Goal: Task Accomplishment & Management: Manage account settings

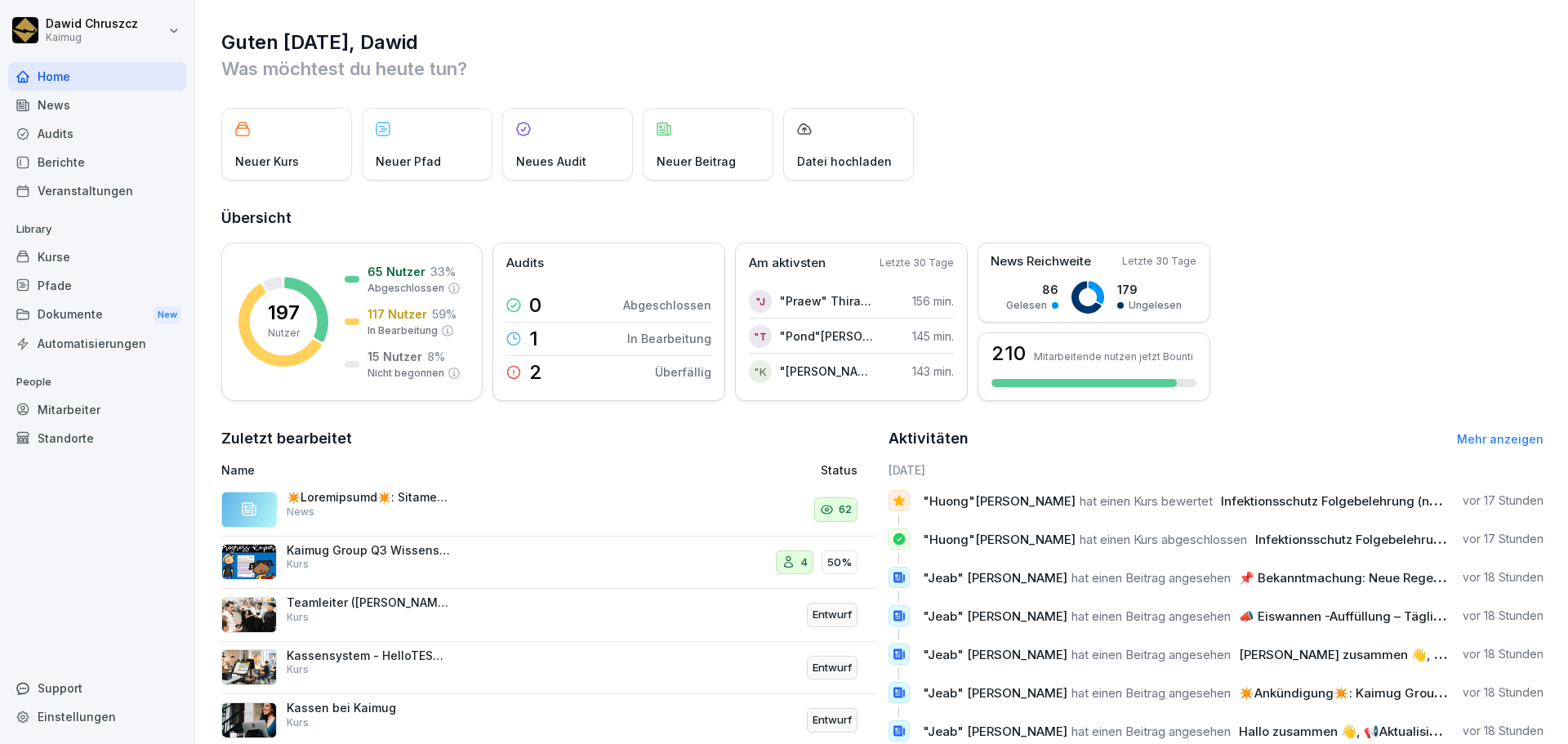
click at [72, 259] on div "Kurse" at bounding box center [97, 257] width 178 height 28
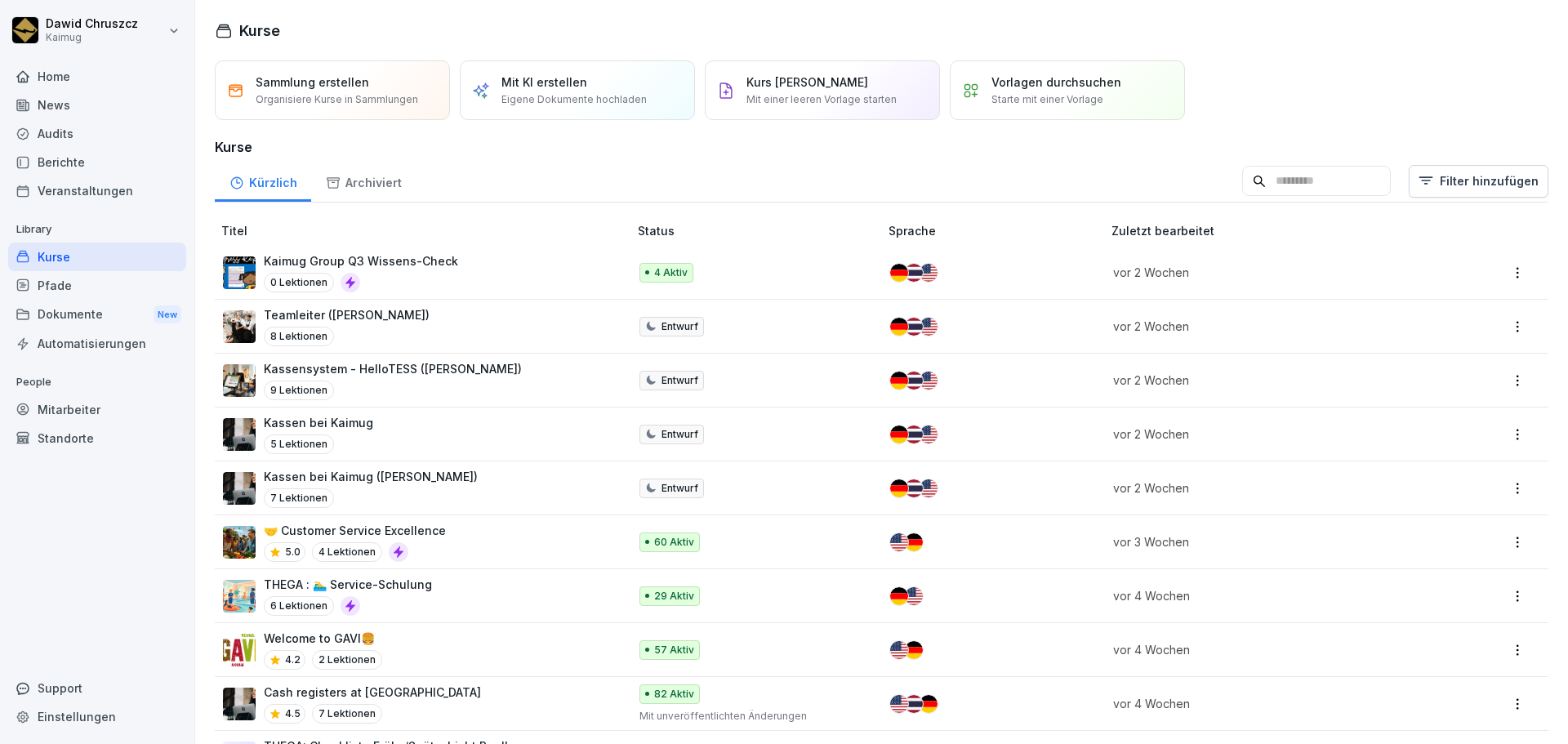
click at [448, 279] on div "0 Lektionen" at bounding box center [361, 282] width 194 height 20
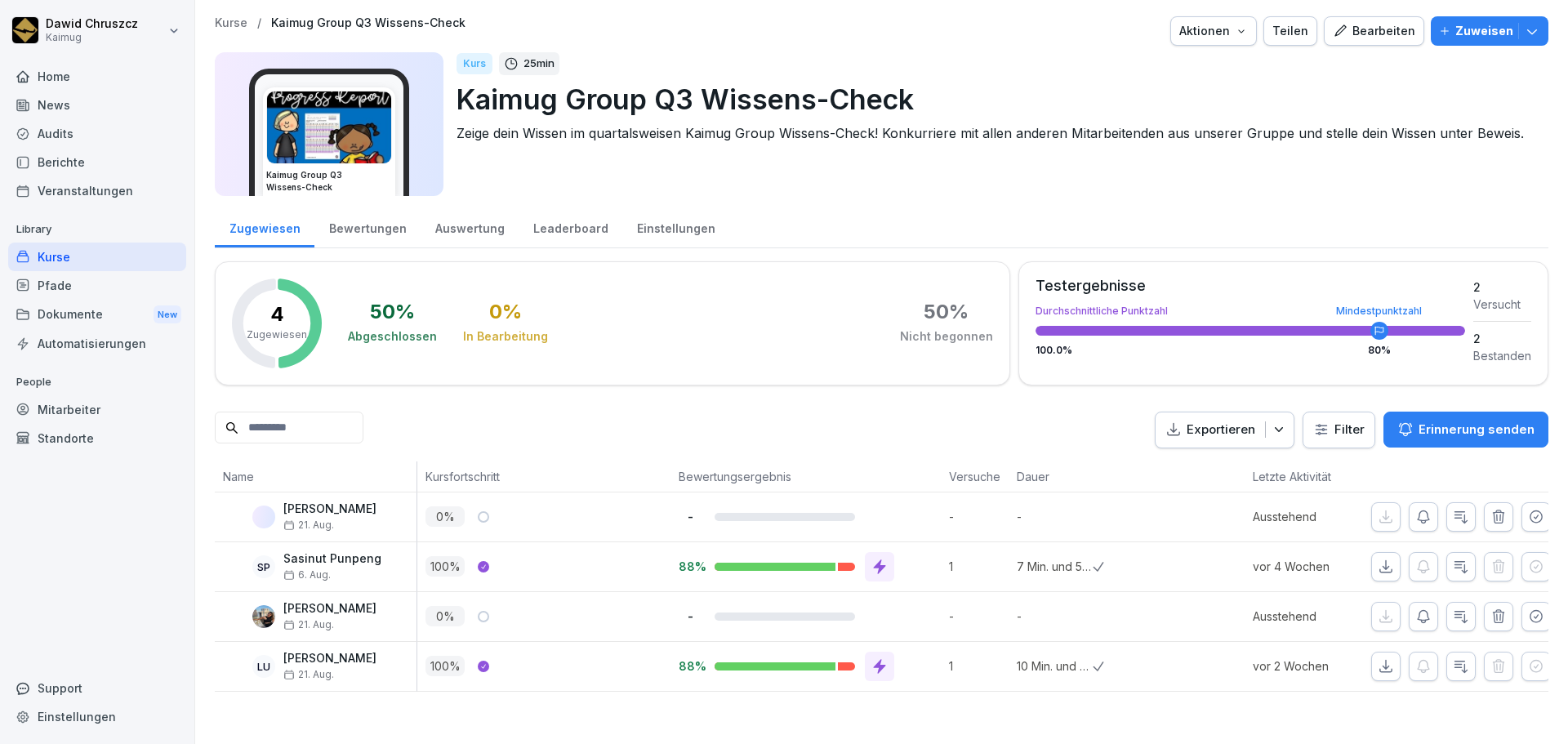
click at [109, 250] on div "Kurse" at bounding box center [97, 257] width 178 height 28
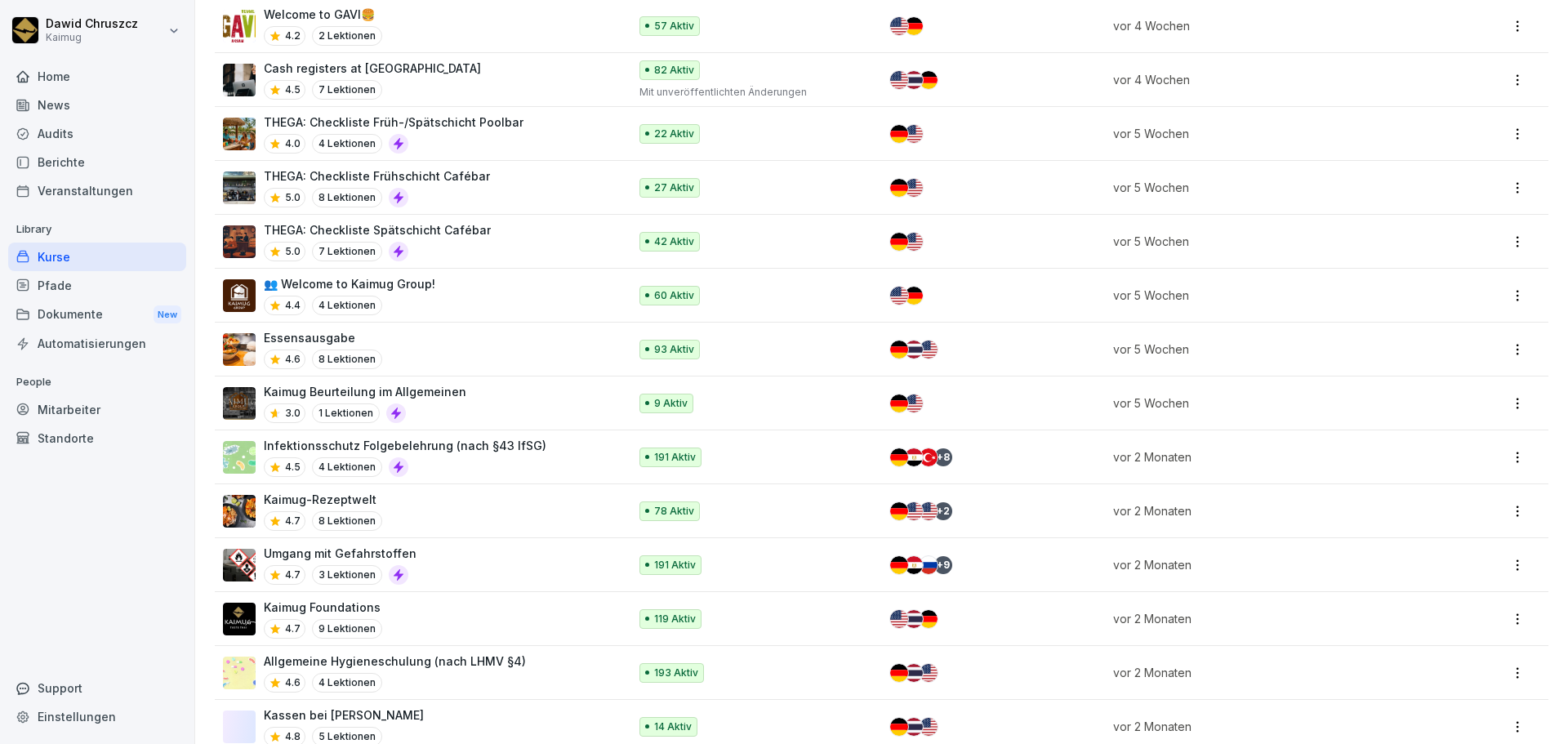
scroll to position [653, 0]
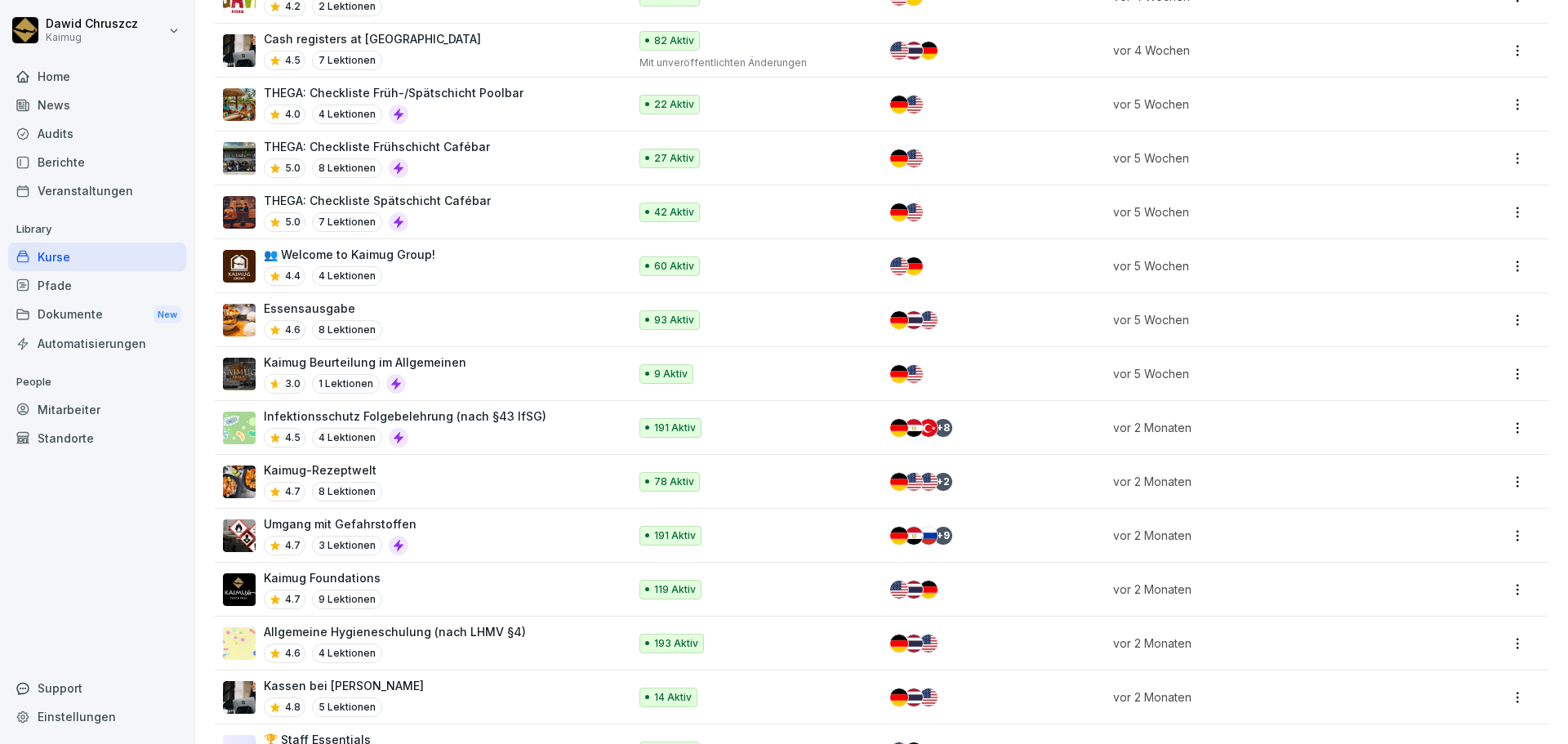
click at [450, 422] on p "Infektionsschutz Folgebelehrung (nach §43 IfSG)" at bounding box center [405, 416] width 282 height 17
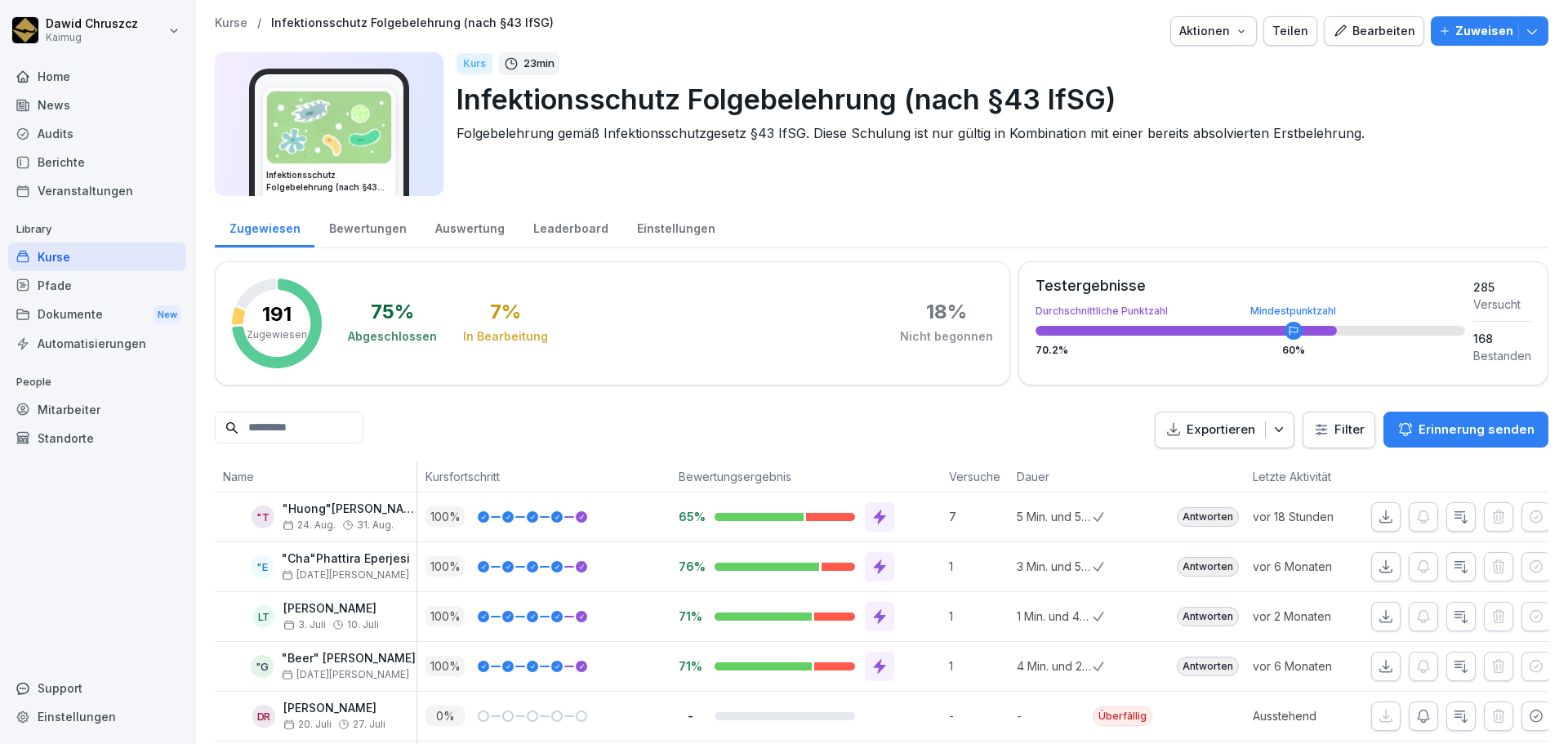
click at [354, 223] on div "Bewertungen" at bounding box center [367, 227] width 106 height 42
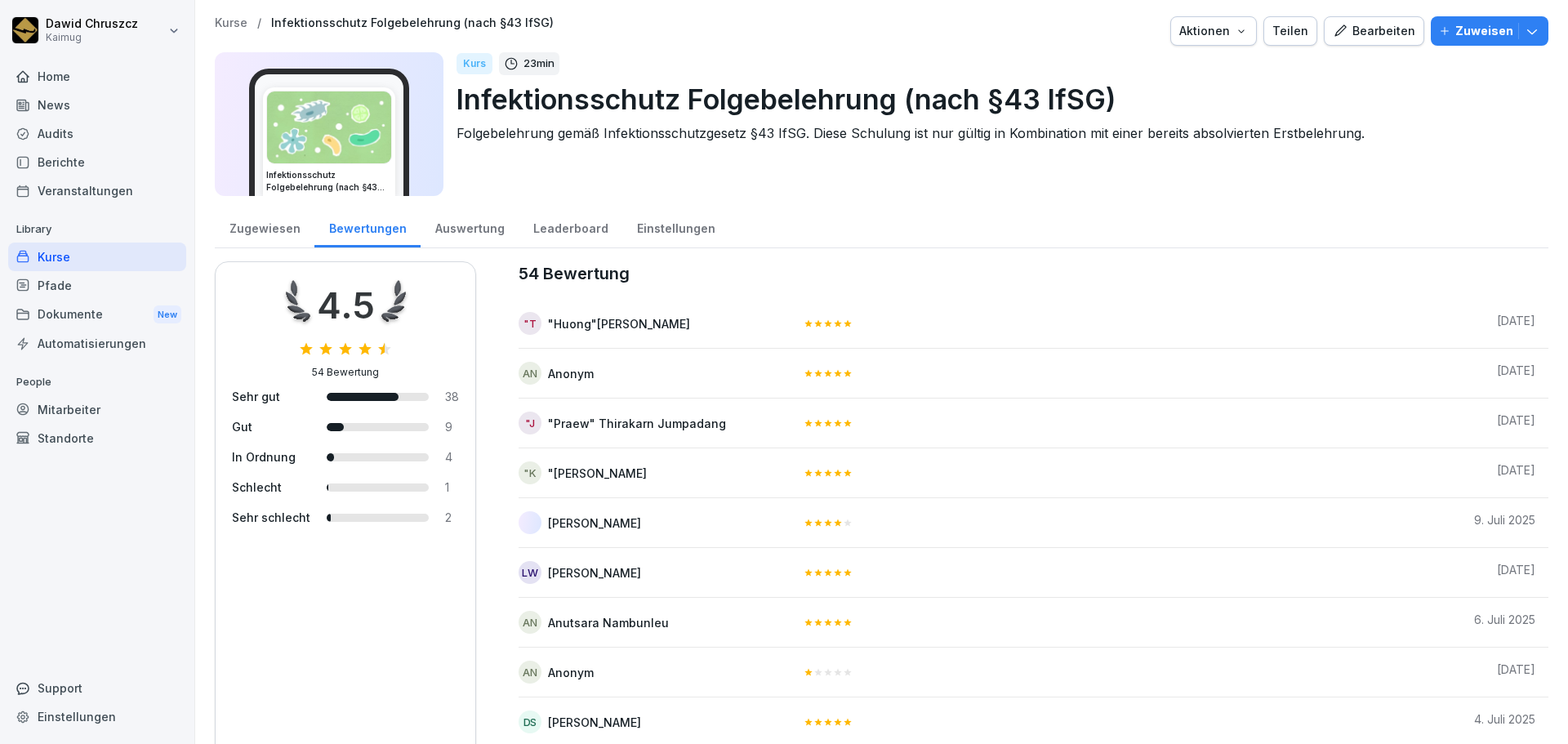
click at [450, 227] on div "Auswertung" at bounding box center [470, 227] width 98 height 42
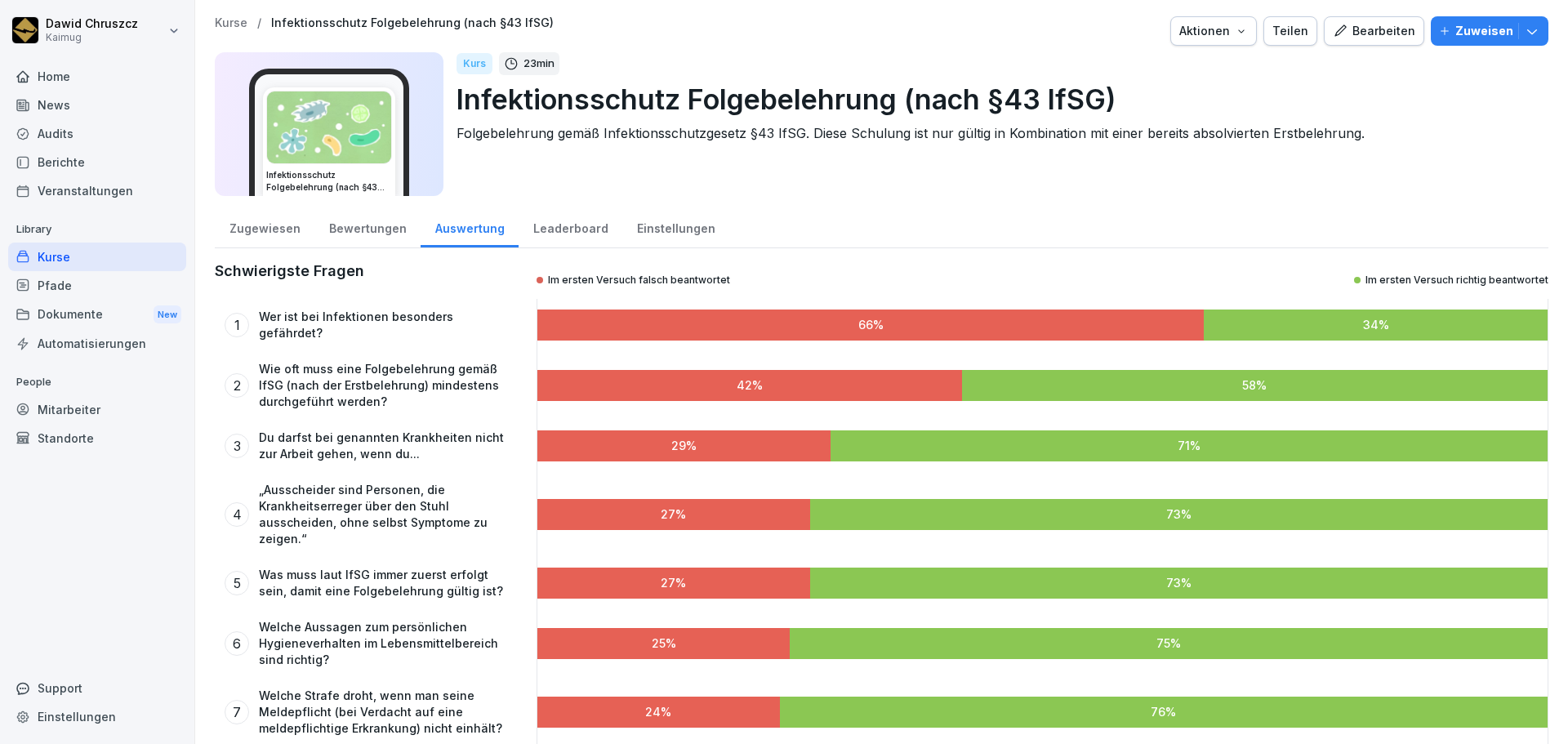
click at [657, 227] on div "Einstellungen" at bounding box center [676, 227] width 107 height 42
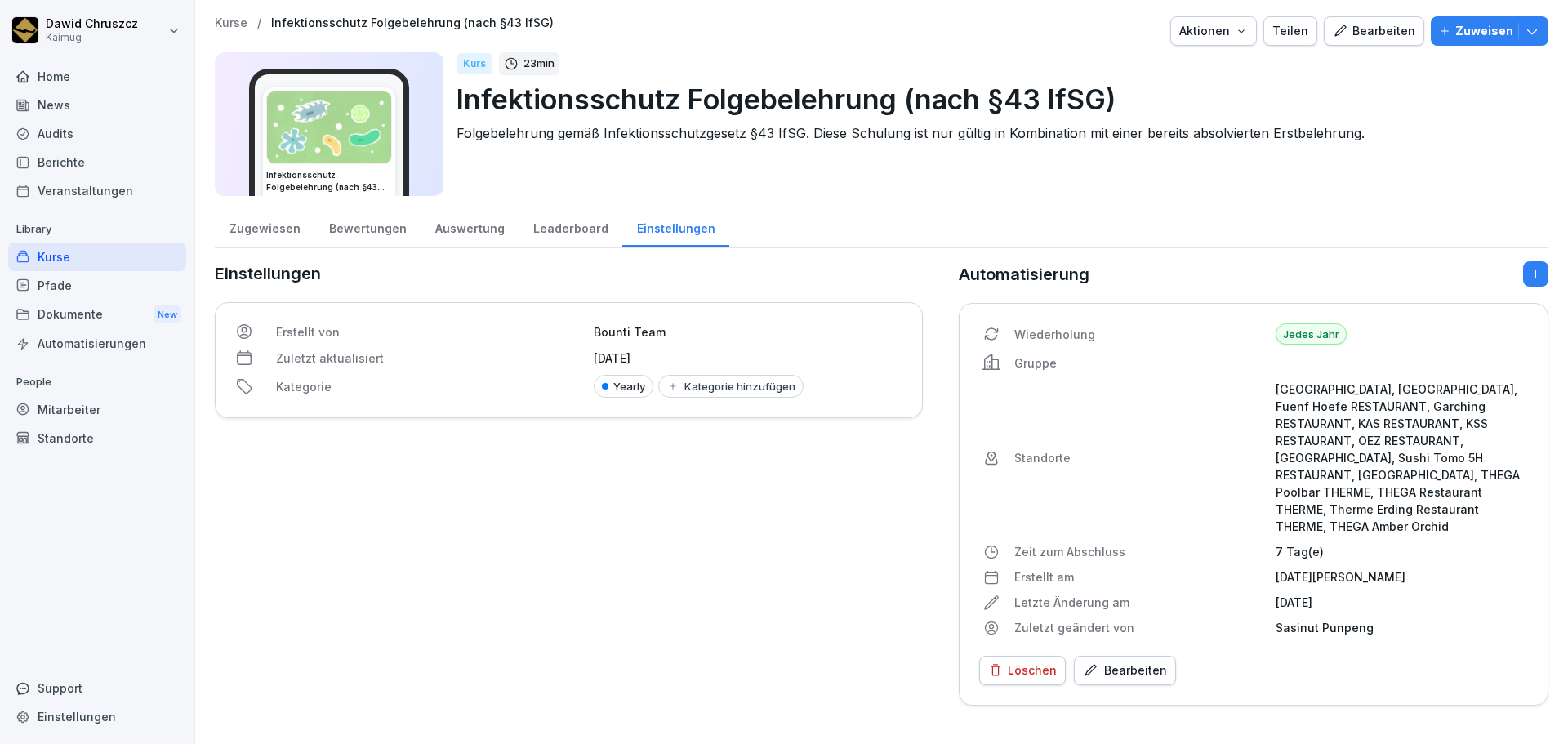
click at [620, 387] on div "Yearly" at bounding box center [624, 386] width 60 height 22
click at [829, 510] on div "Einstellungen Erstellt von Bounti Team Zuletzt aktualisiert [DATE] Kategorie Ye…" at bounding box center [569, 483] width 708 height 444
click at [1130, 662] on div "Bearbeiten" at bounding box center [1125, 671] width 84 height 18
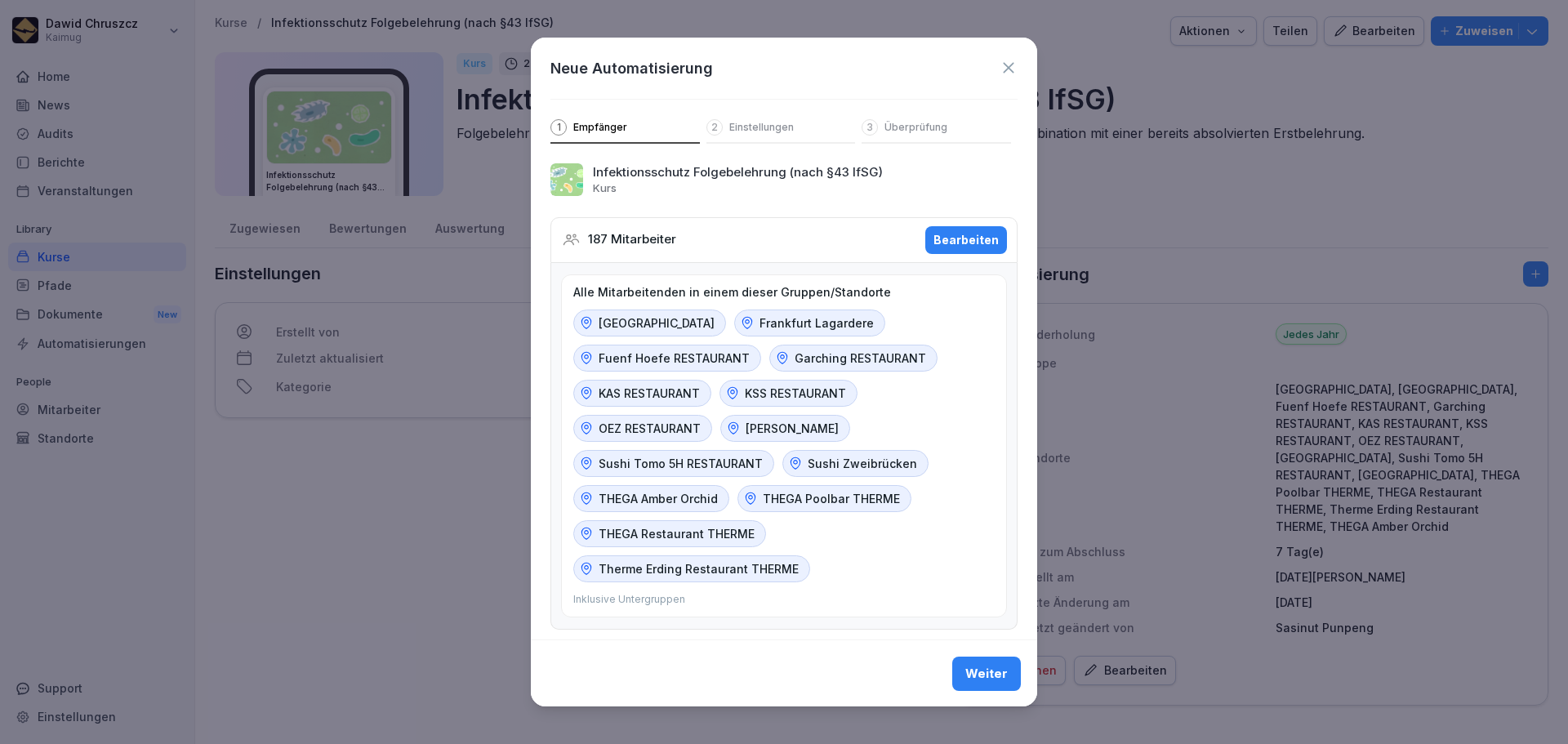
scroll to position [10, 0]
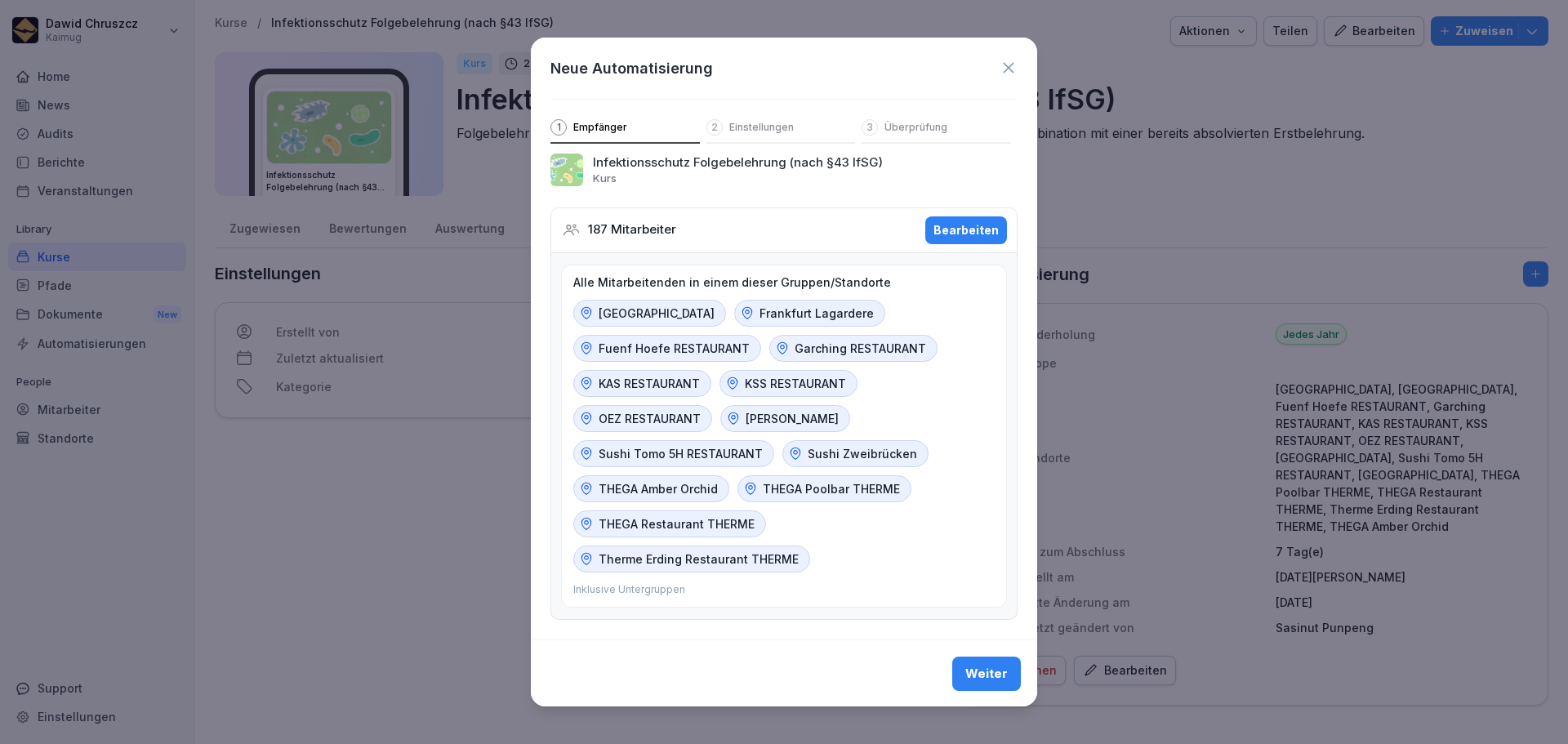
click at [752, 130] on p "Einstellungen" at bounding box center [761, 127] width 64 height 13
click at [745, 127] on p "Einstellungen" at bounding box center [761, 127] width 64 height 13
click at [990, 676] on div "Weiter" at bounding box center [986, 673] width 42 height 18
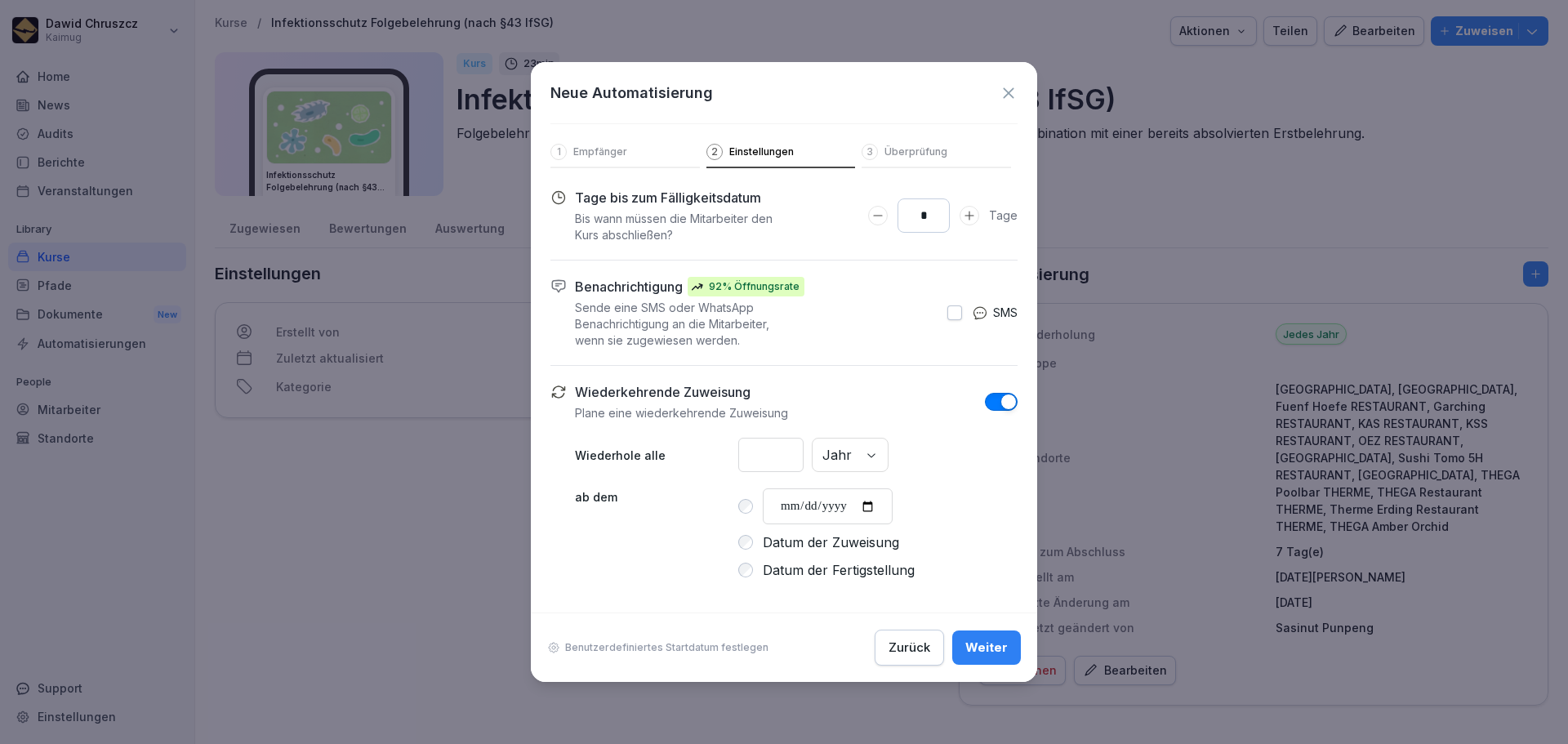
drag, startPoint x: 778, startPoint y: 460, endPoint x: 741, endPoint y: 459, distance: 37.0
click at [741, 459] on input "*" at bounding box center [771, 454] width 65 height 34
click at [804, 456] on input "*" at bounding box center [771, 454] width 65 height 34
type input "*"
click at [804, 451] on input "*" at bounding box center [771, 454] width 65 height 34
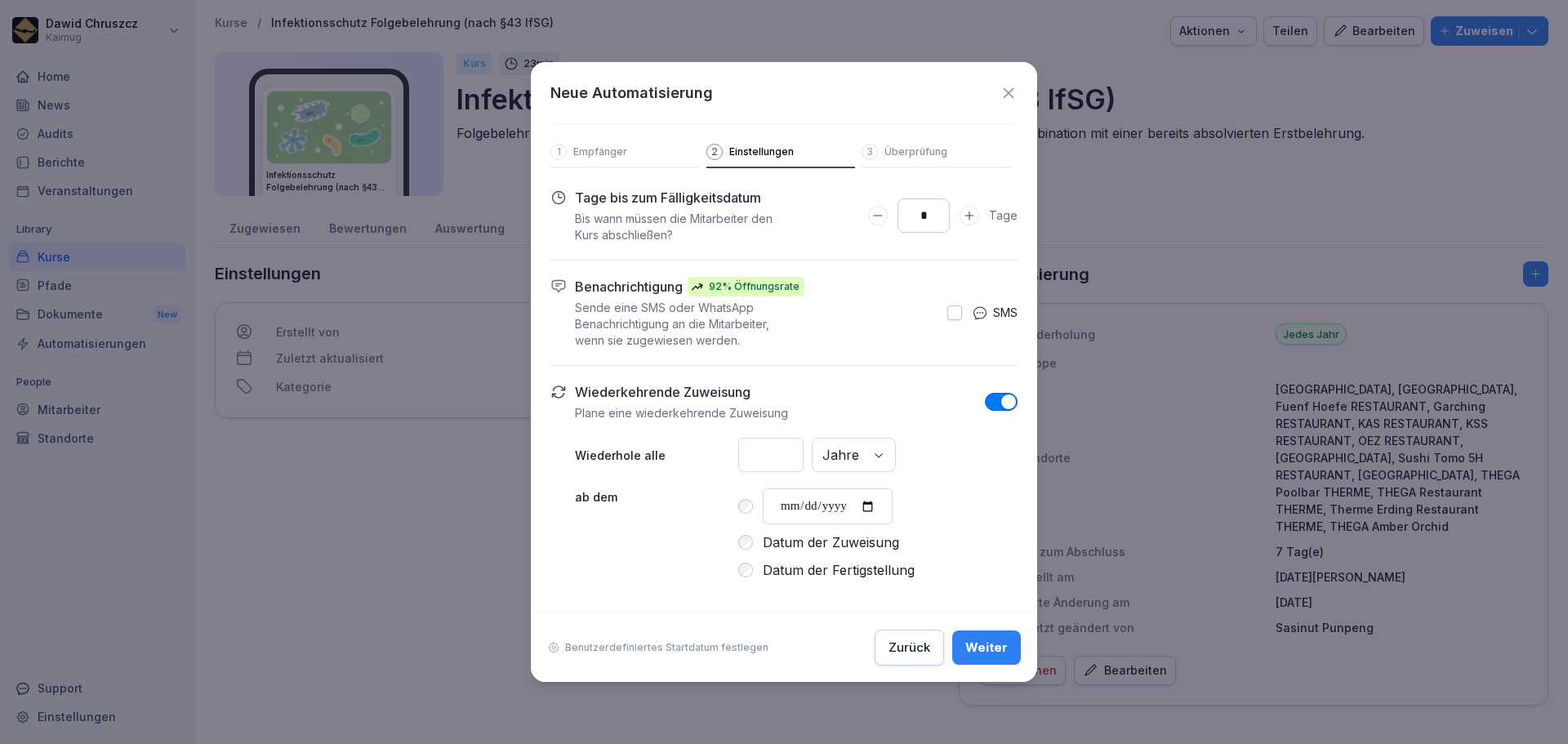
click at [806, 401] on div "Wiederkehrende Zuweisung [PERSON_NAME] eine wiederkehrende Zuweisung" at bounding box center [796, 402] width 442 height 39
click at [987, 645] on div "Weiter" at bounding box center [986, 648] width 42 height 18
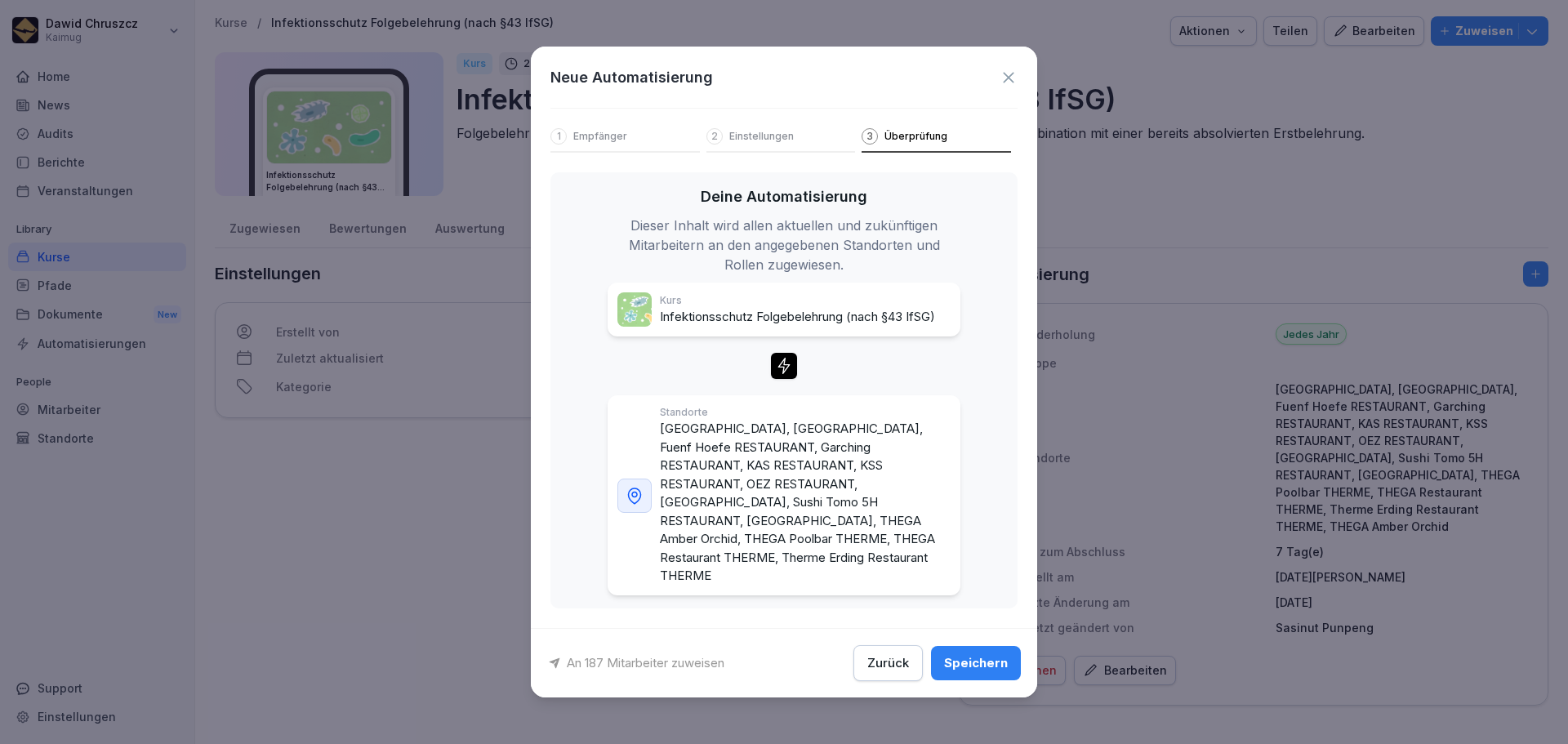
click at [975, 654] on div "Speichern" at bounding box center [976, 663] width 63 height 18
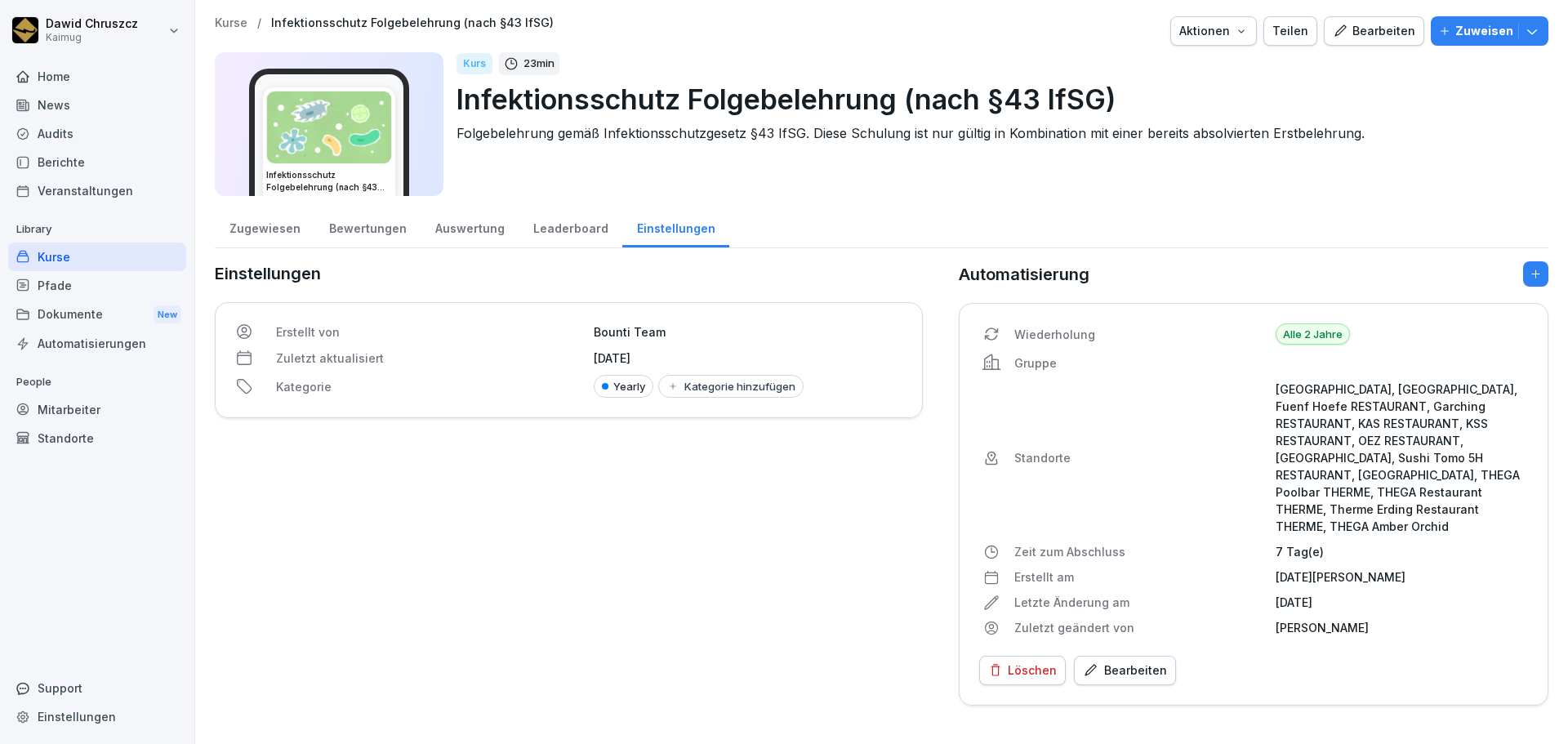
click at [262, 227] on div "Zugewiesen" at bounding box center [265, 227] width 100 height 42
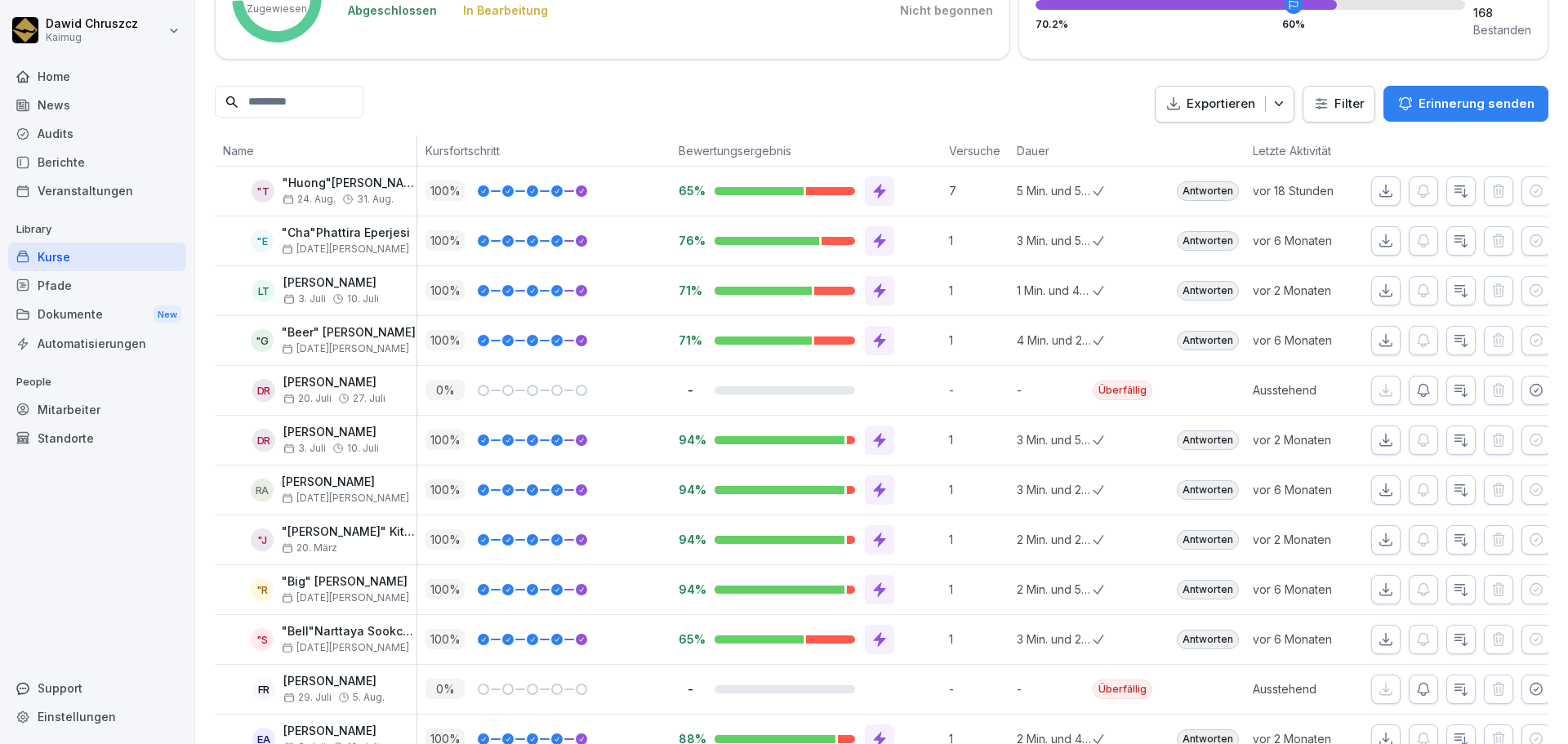
scroll to position [327, 0]
click at [282, 387] on div "DR [PERSON_NAME] [DATE]. Juli" at bounding box center [320, 389] width 193 height 28
click at [273, 389] on div "DR" at bounding box center [263, 389] width 22 height 22
click at [307, 387] on p "[PERSON_NAME]" at bounding box center [334, 382] width 102 height 14
click at [1453, 394] on icon "button" at bounding box center [1461, 390] width 17 height 17
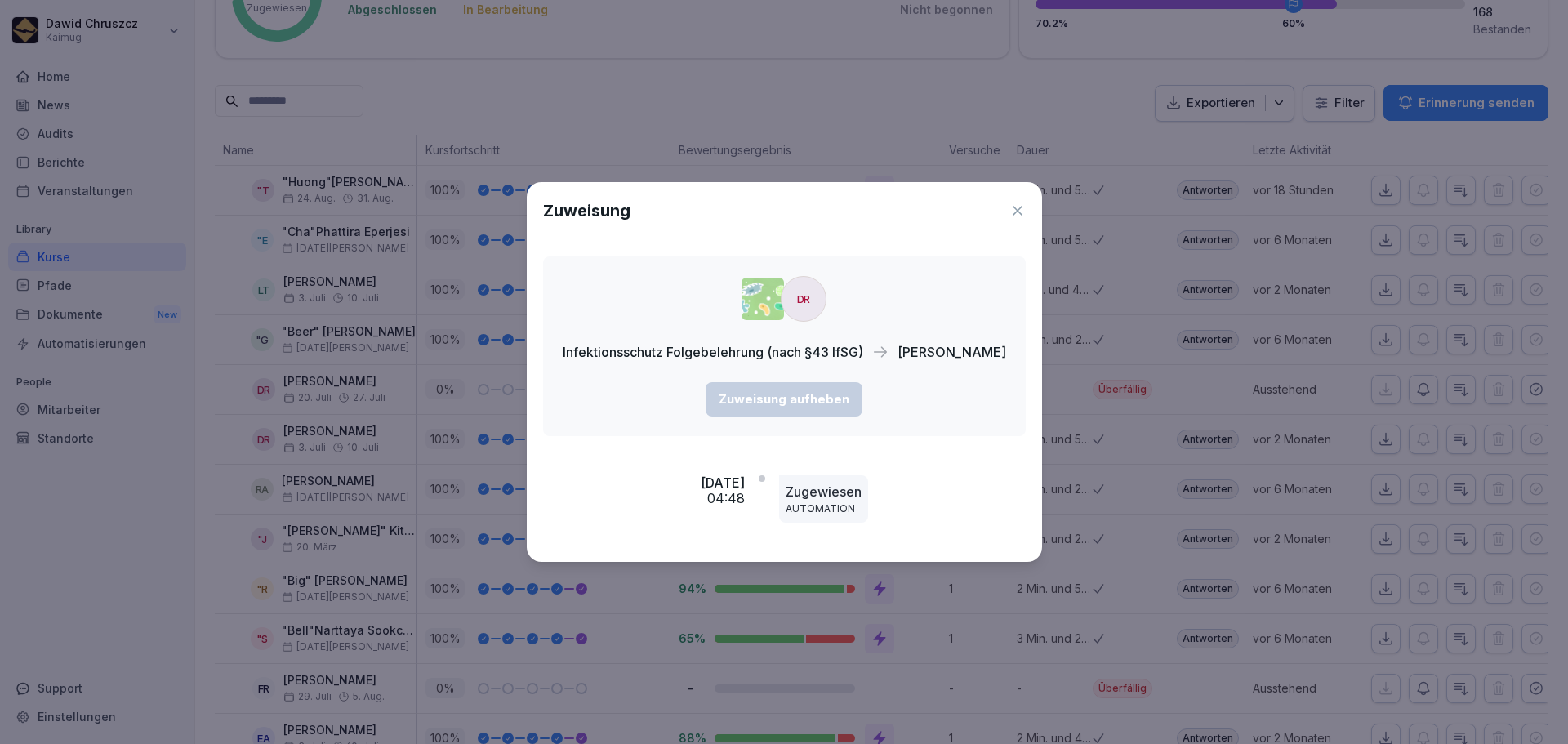
click at [1010, 211] on icon at bounding box center [1018, 211] width 17 height 17
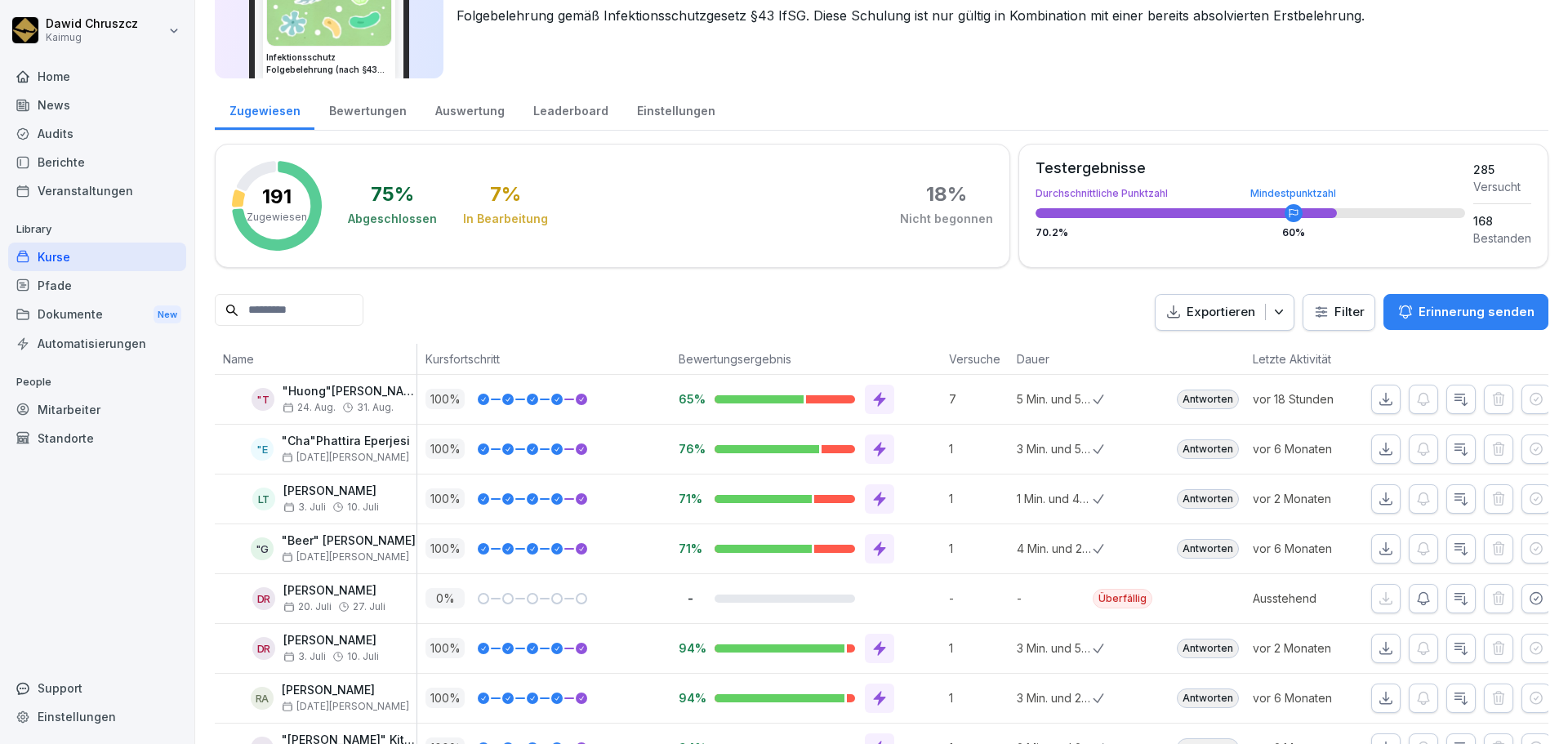
scroll to position [0, 0]
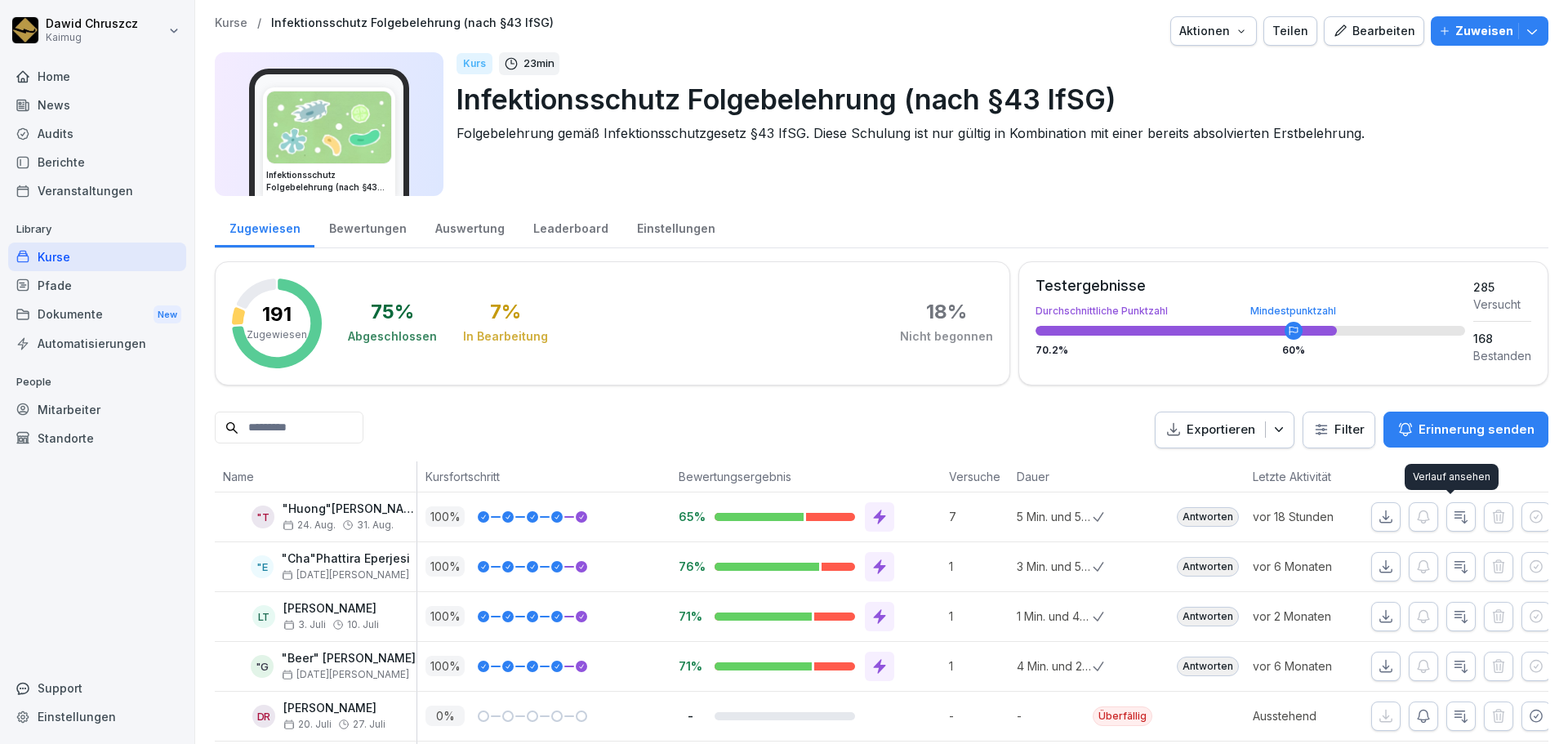
click at [1461, 518] on button "button" at bounding box center [1461, 517] width 29 height 29
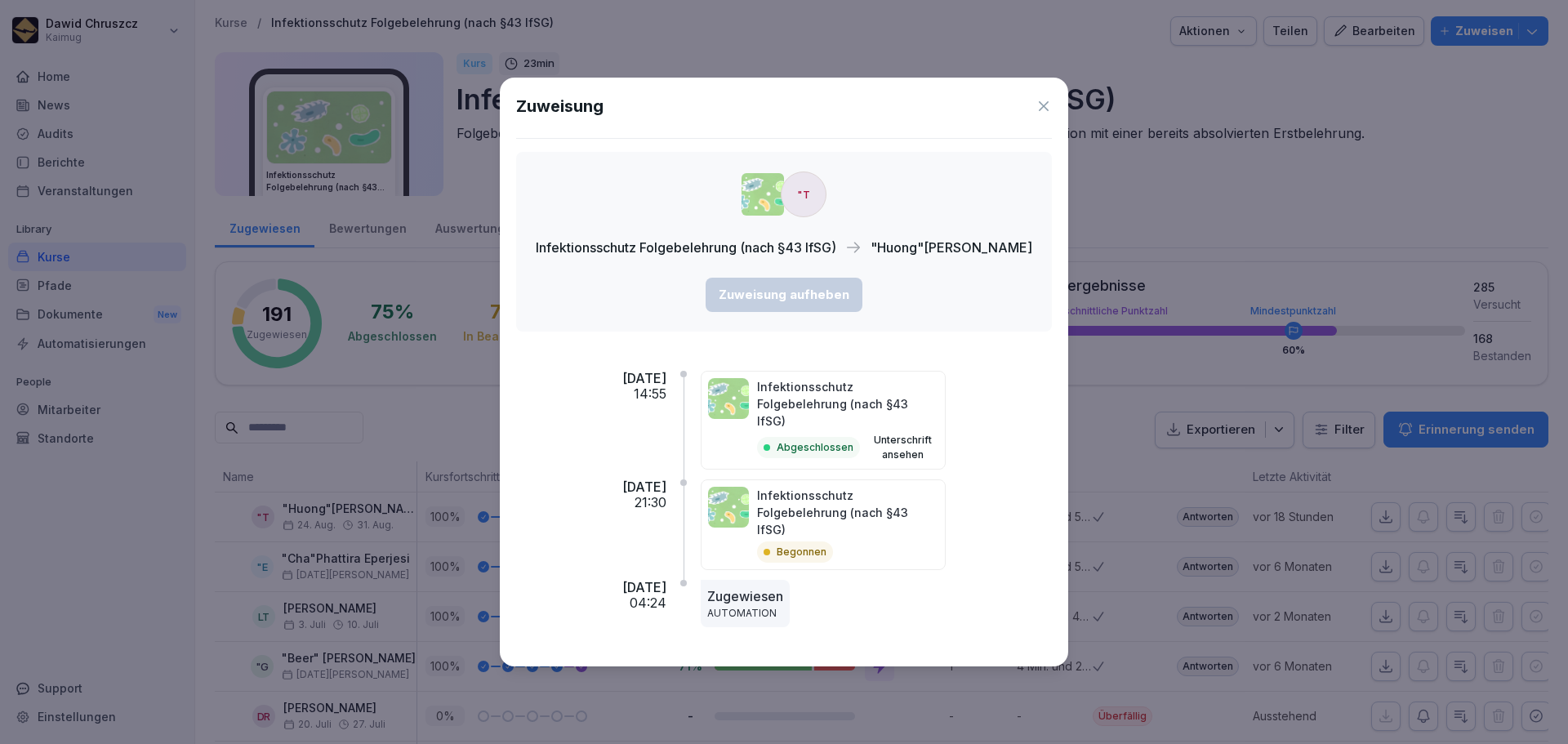
click at [1049, 111] on icon at bounding box center [1044, 107] width 10 height 10
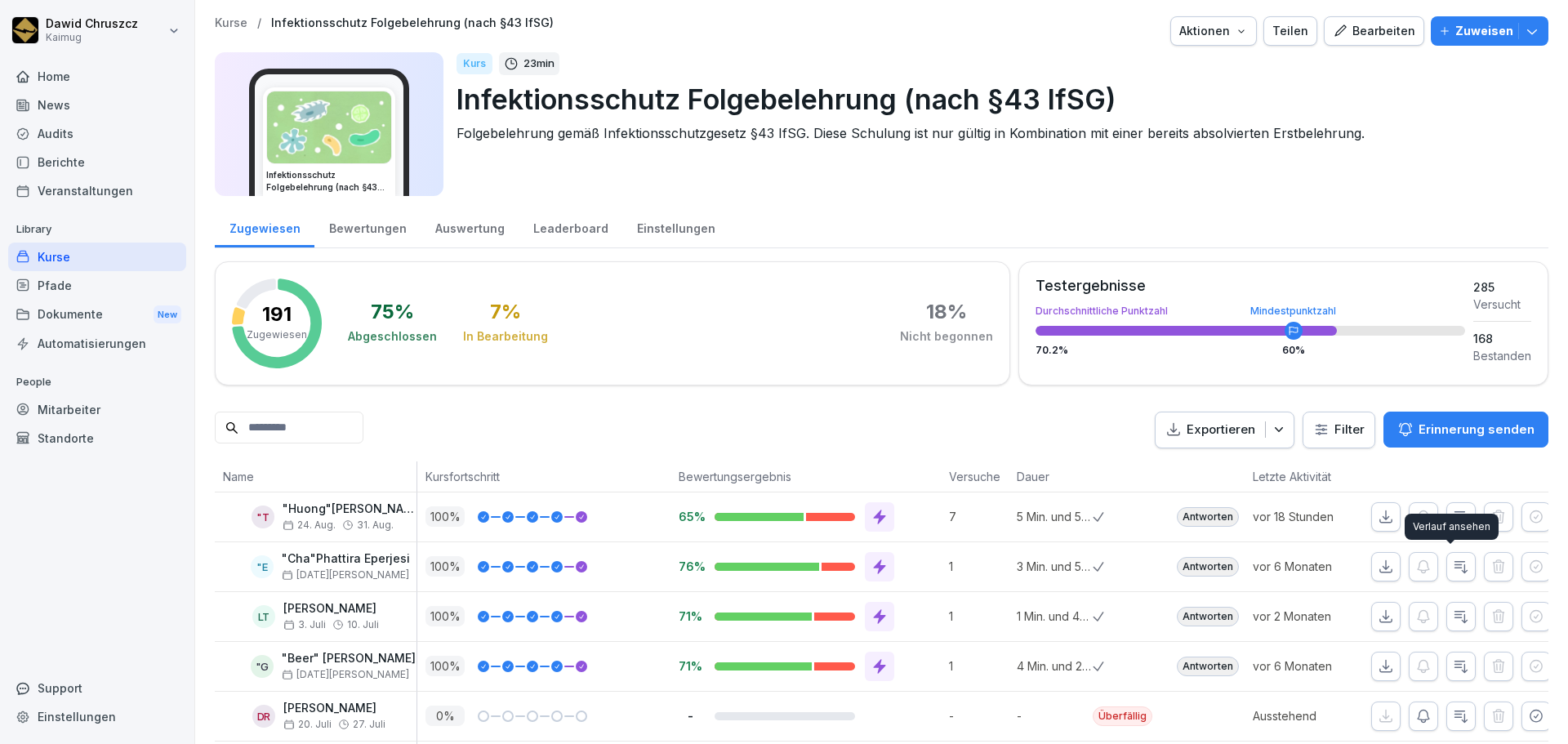
click at [1453, 572] on icon "button" at bounding box center [1461, 567] width 17 height 17
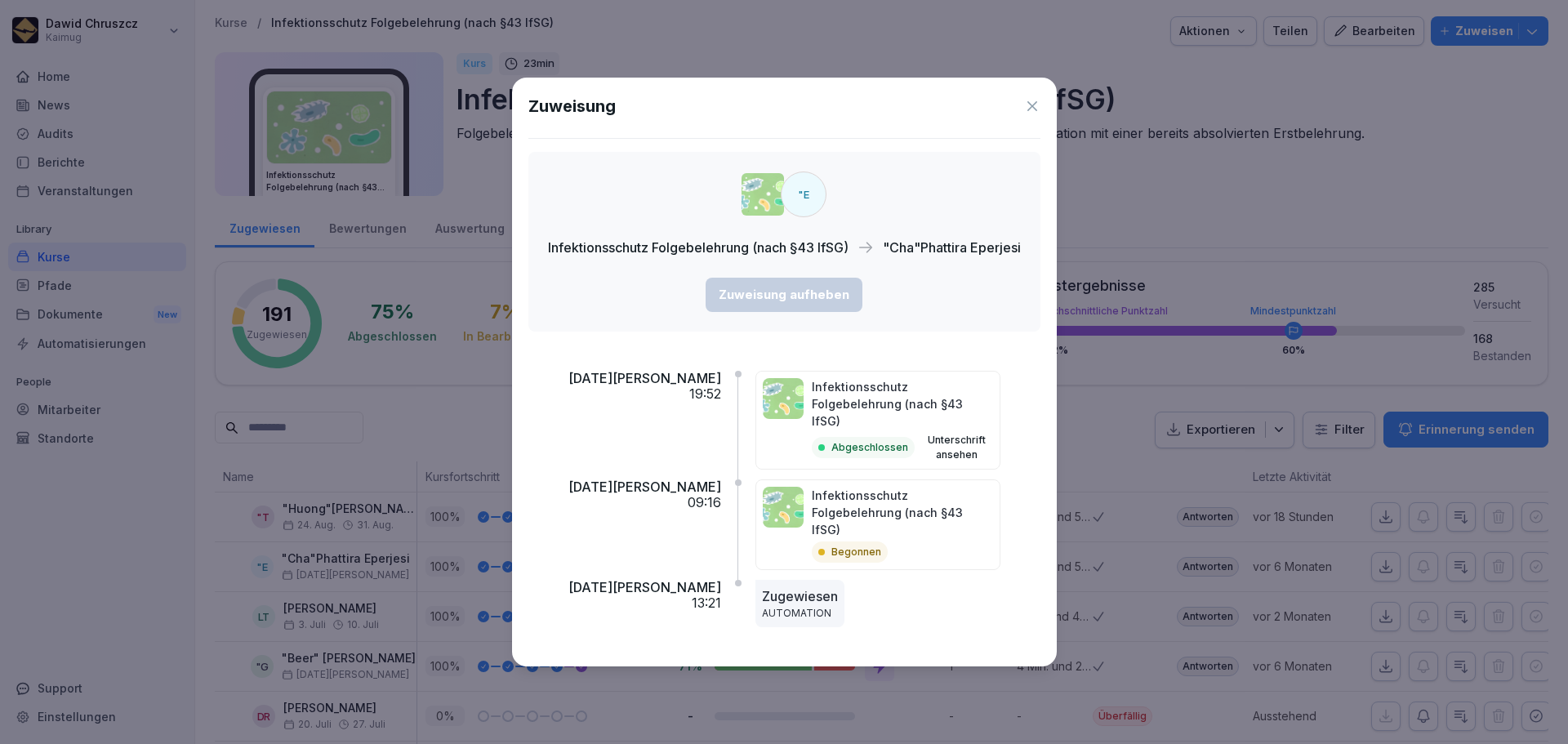
click at [1035, 111] on icon at bounding box center [1032, 107] width 10 height 10
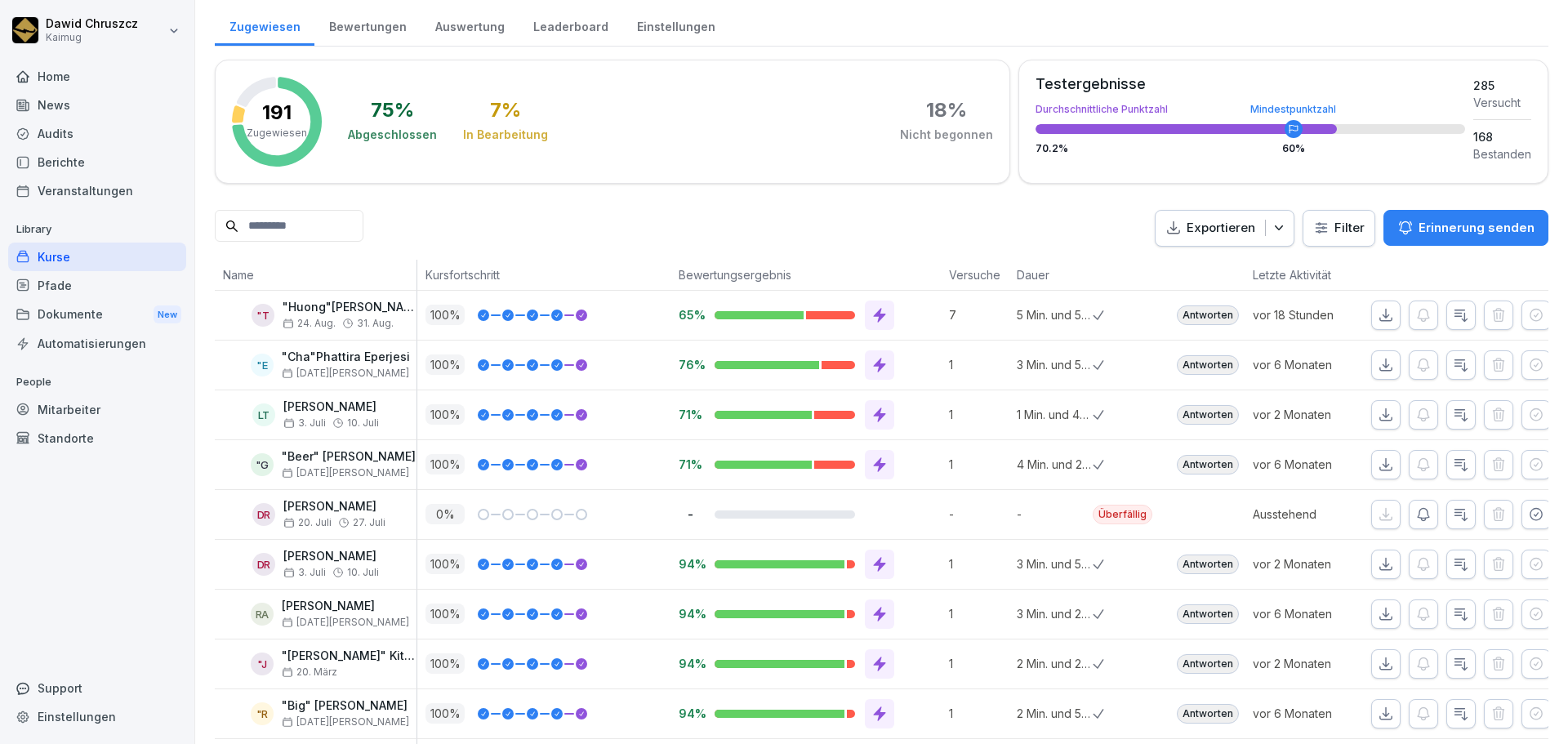
scroll to position [245, 0]
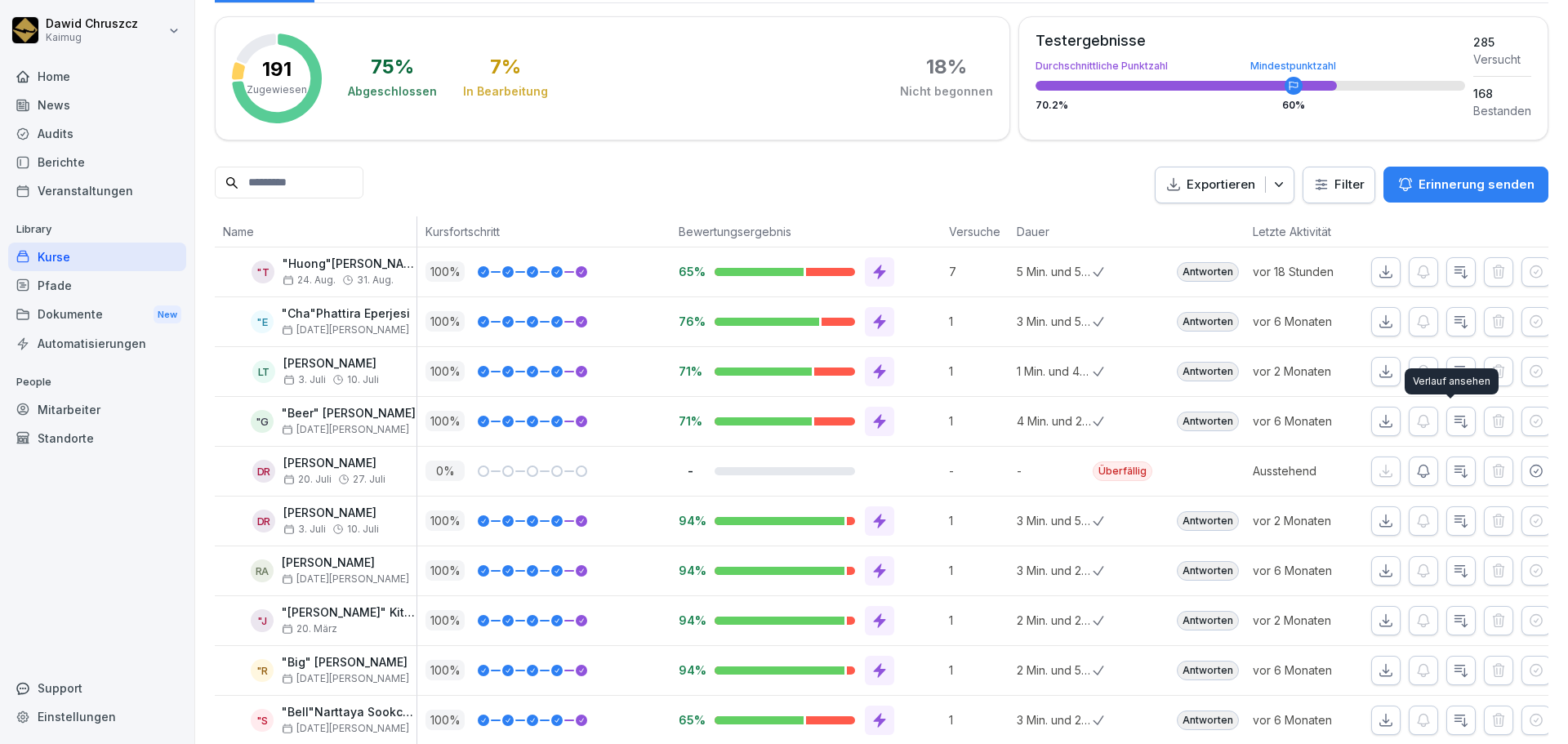
click at [1453, 417] on icon "button" at bounding box center [1461, 422] width 17 height 17
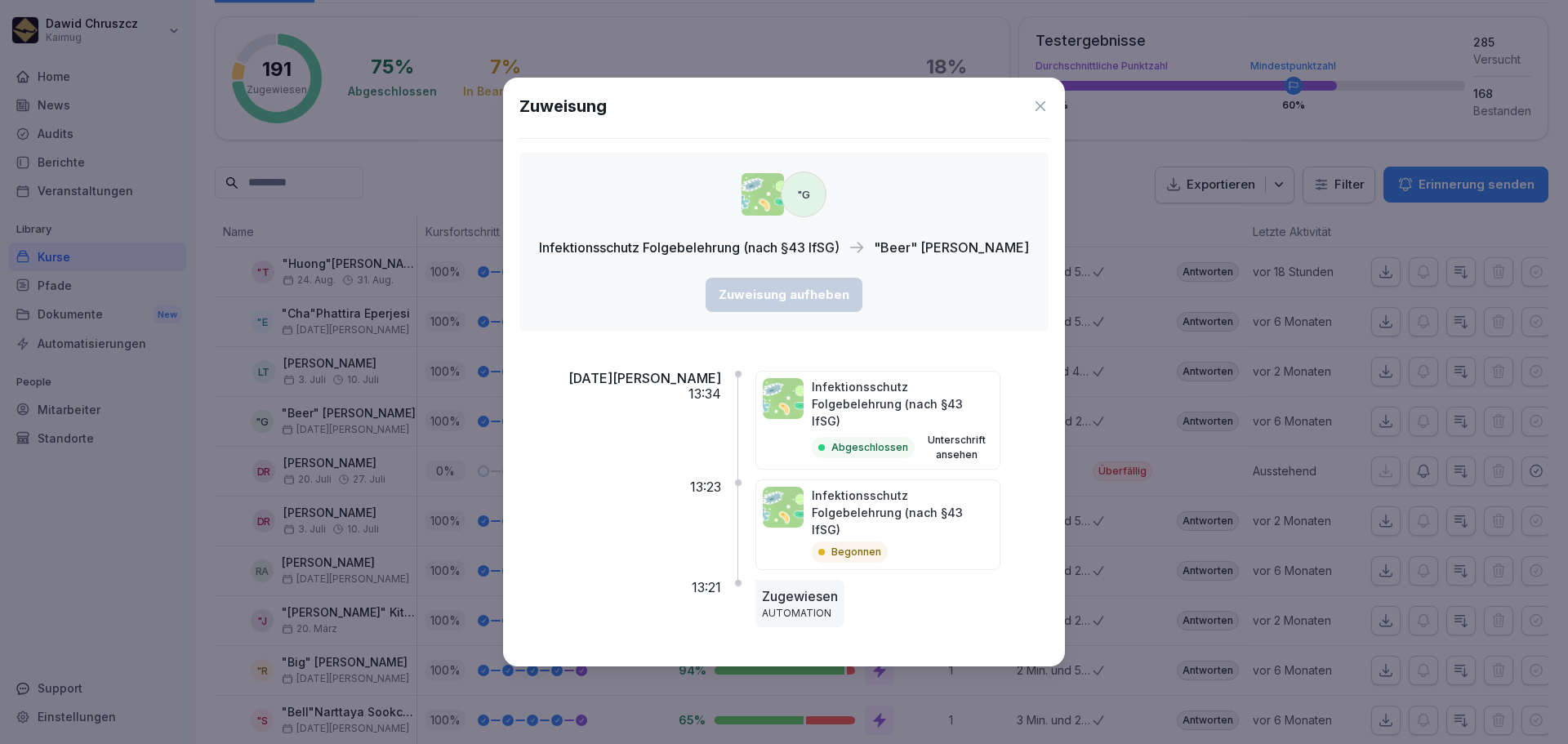
click at [1046, 111] on icon at bounding box center [1041, 107] width 10 height 10
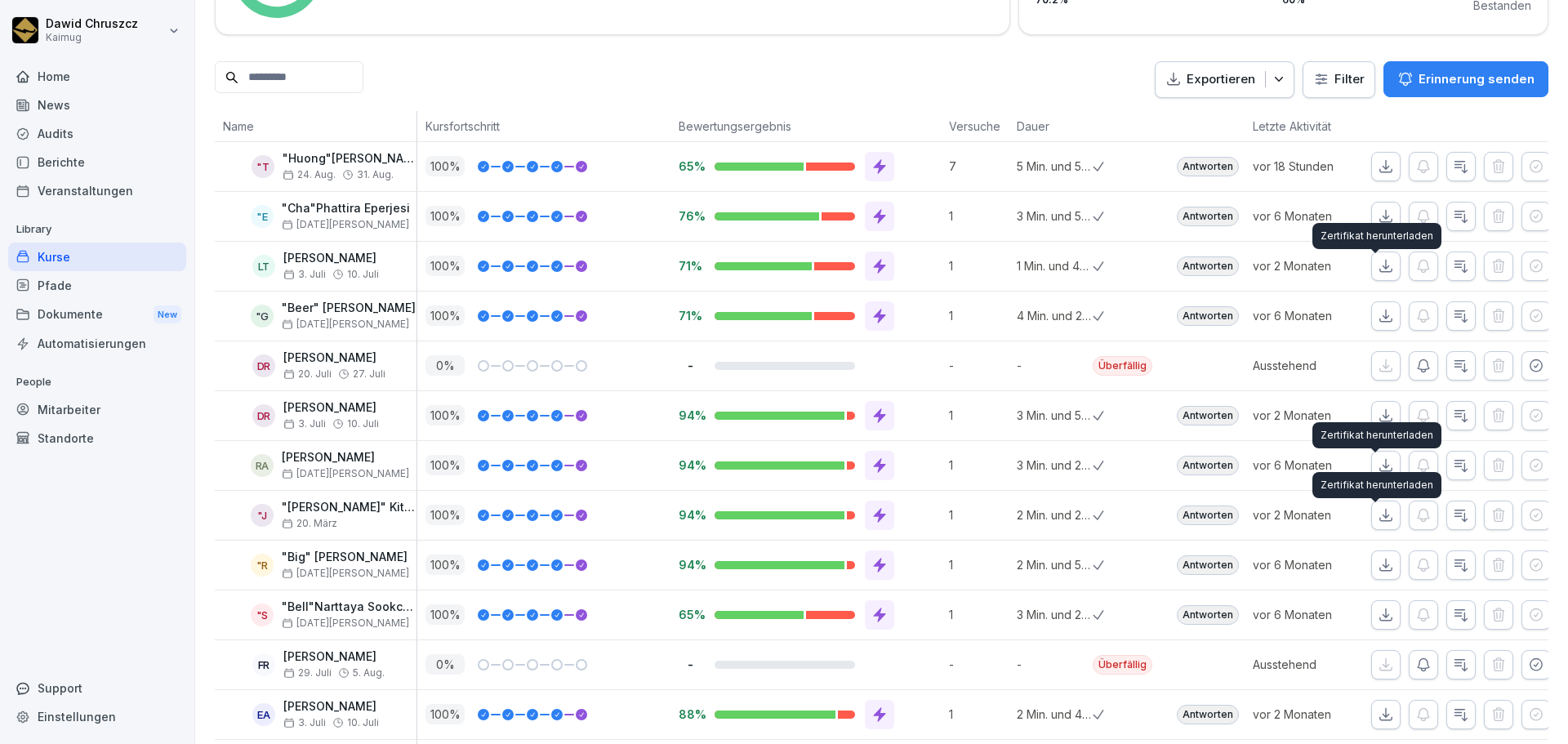
scroll to position [490, 0]
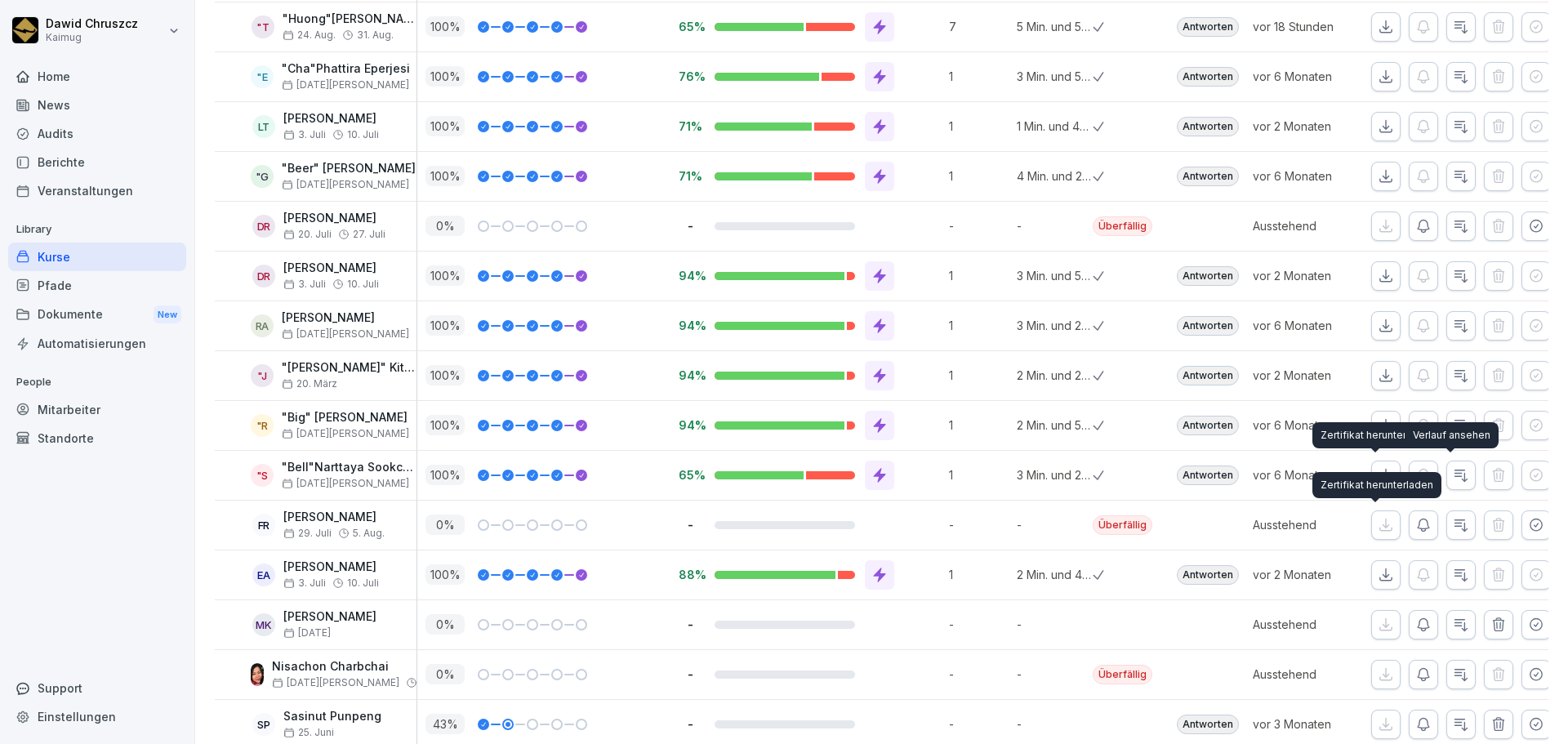
click at [1453, 467] on icon "button" at bounding box center [1461, 476] width 17 height 17
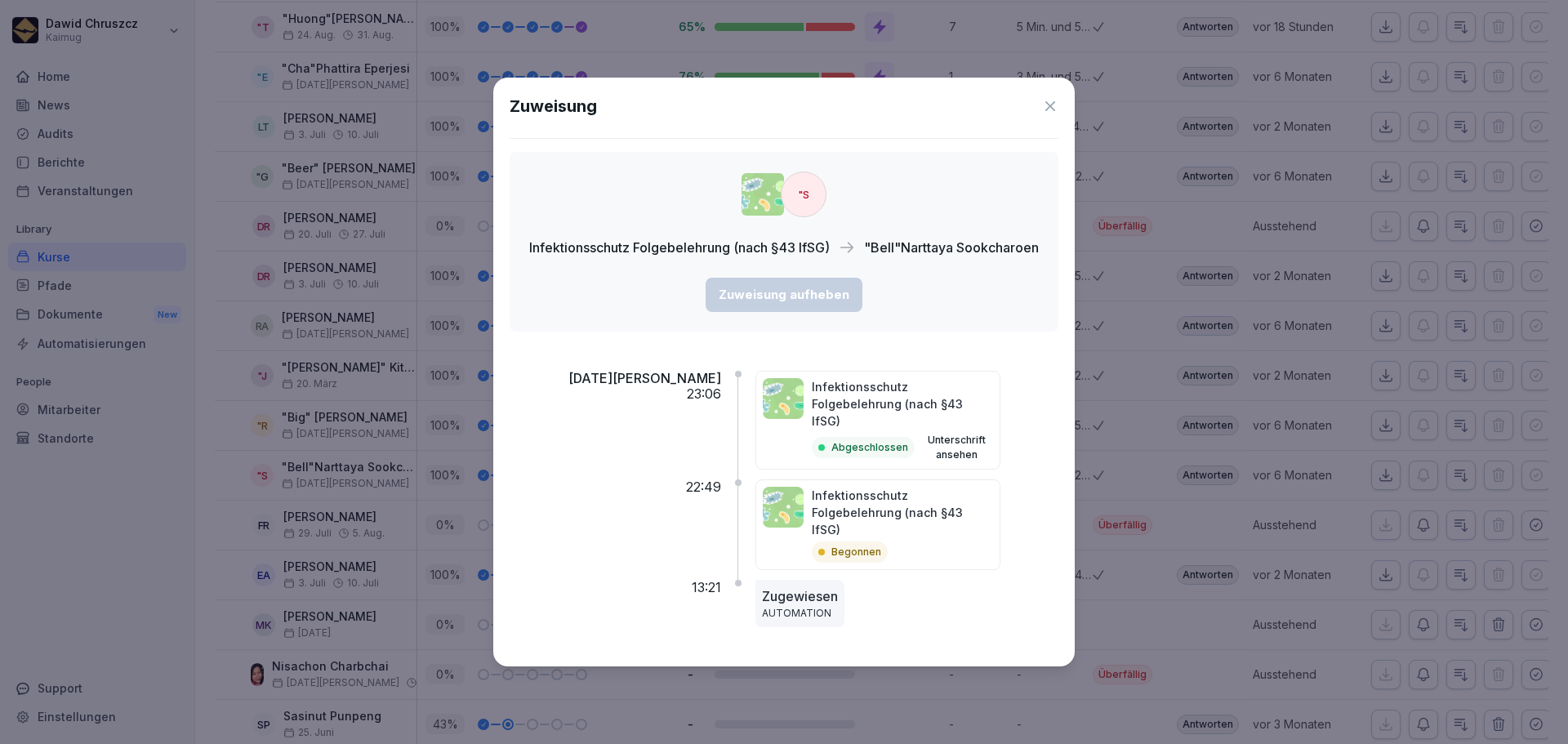
click at [1056, 114] on icon at bounding box center [1051, 107] width 17 height 17
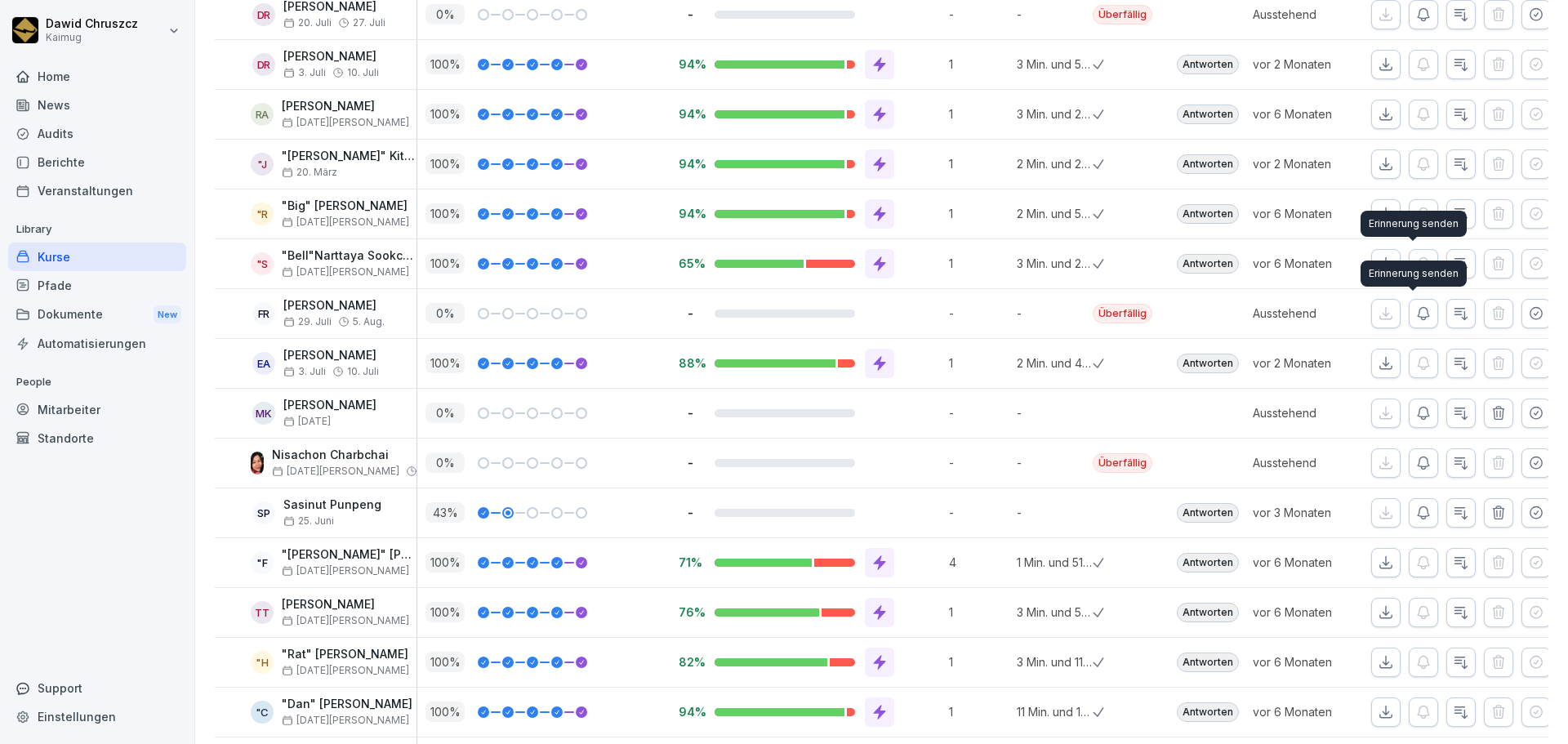
scroll to position [735, 0]
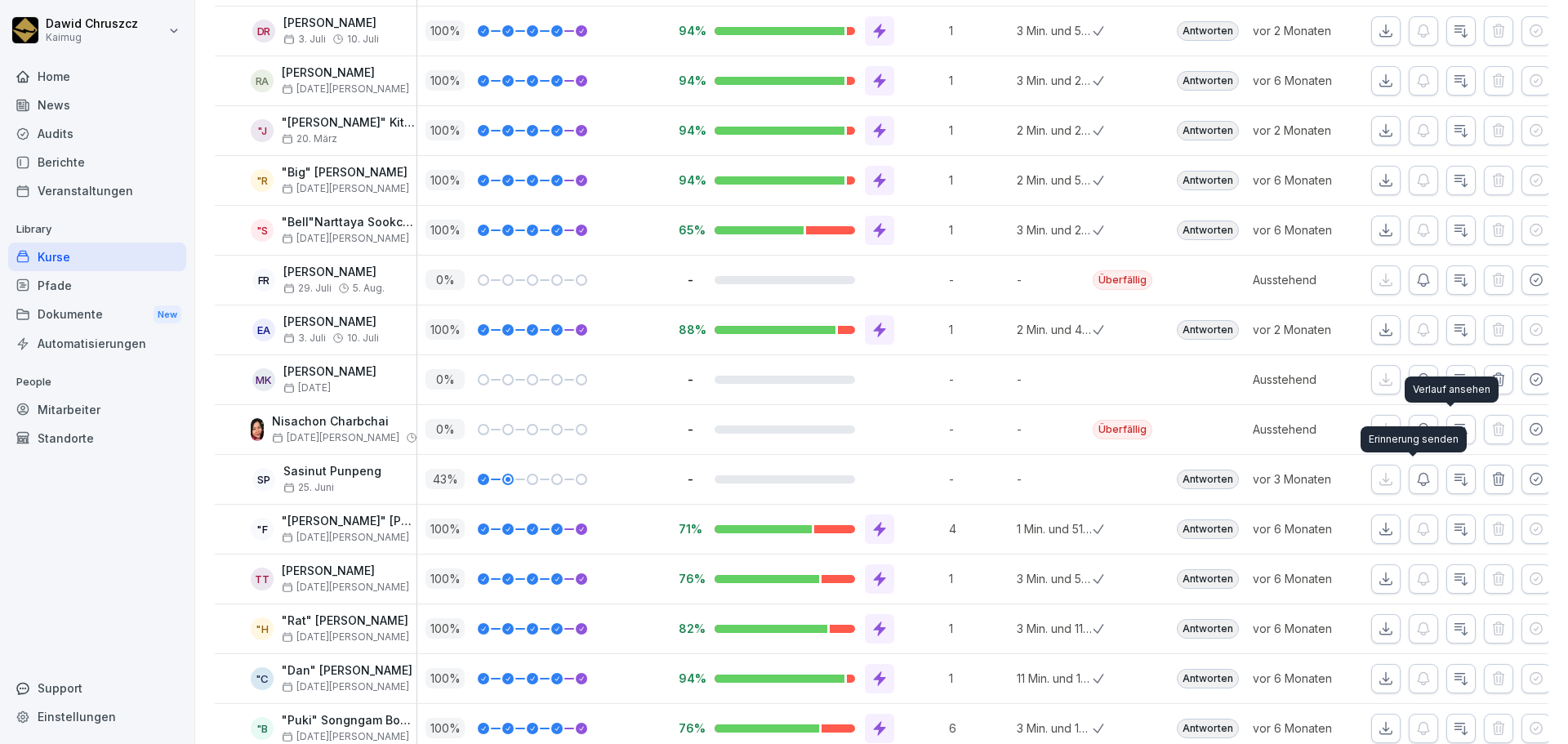
click at [1454, 422] on icon "button" at bounding box center [1461, 430] width 17 height 17
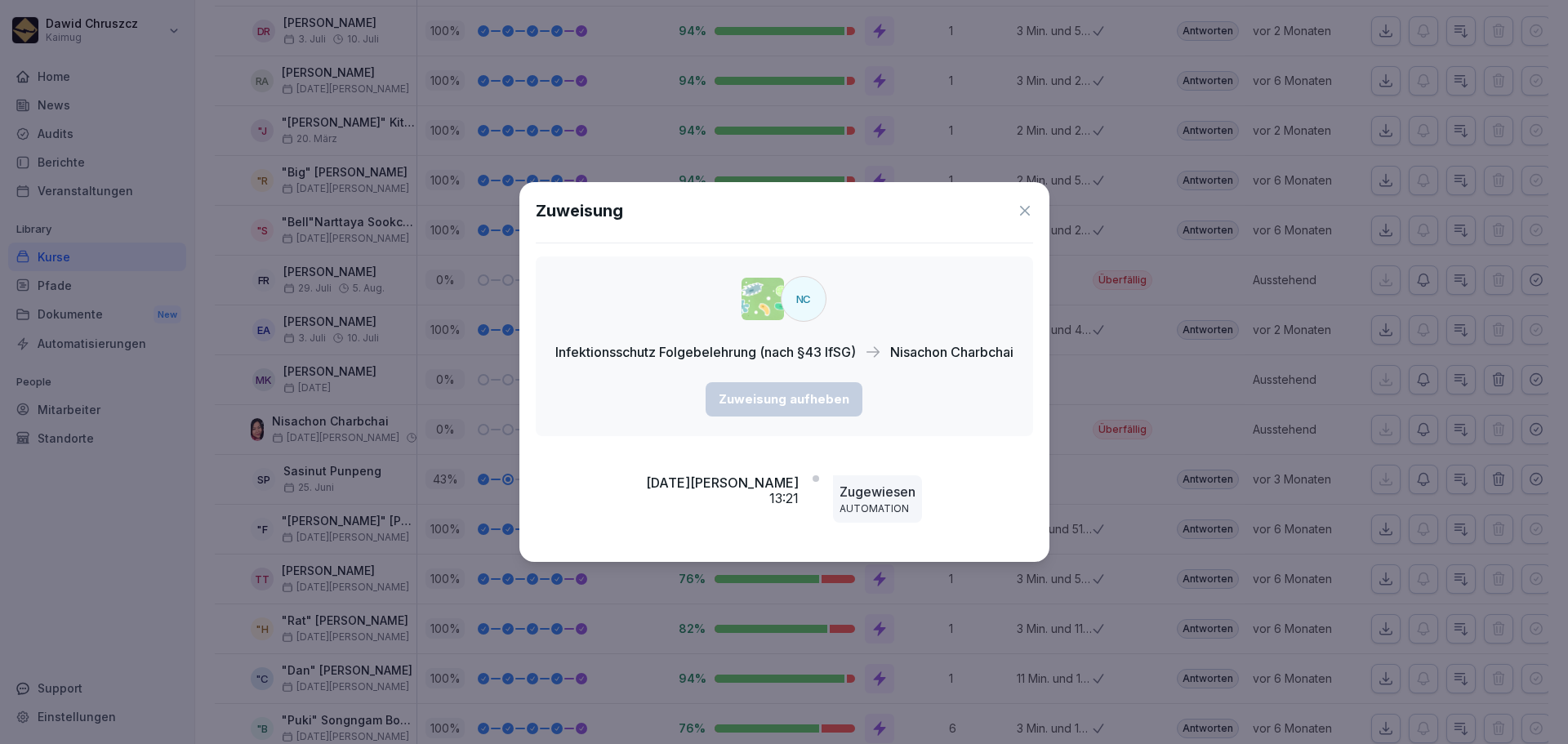
click at [1030, 207] on icon at bounding box center [1025, 211] width 17 height 17
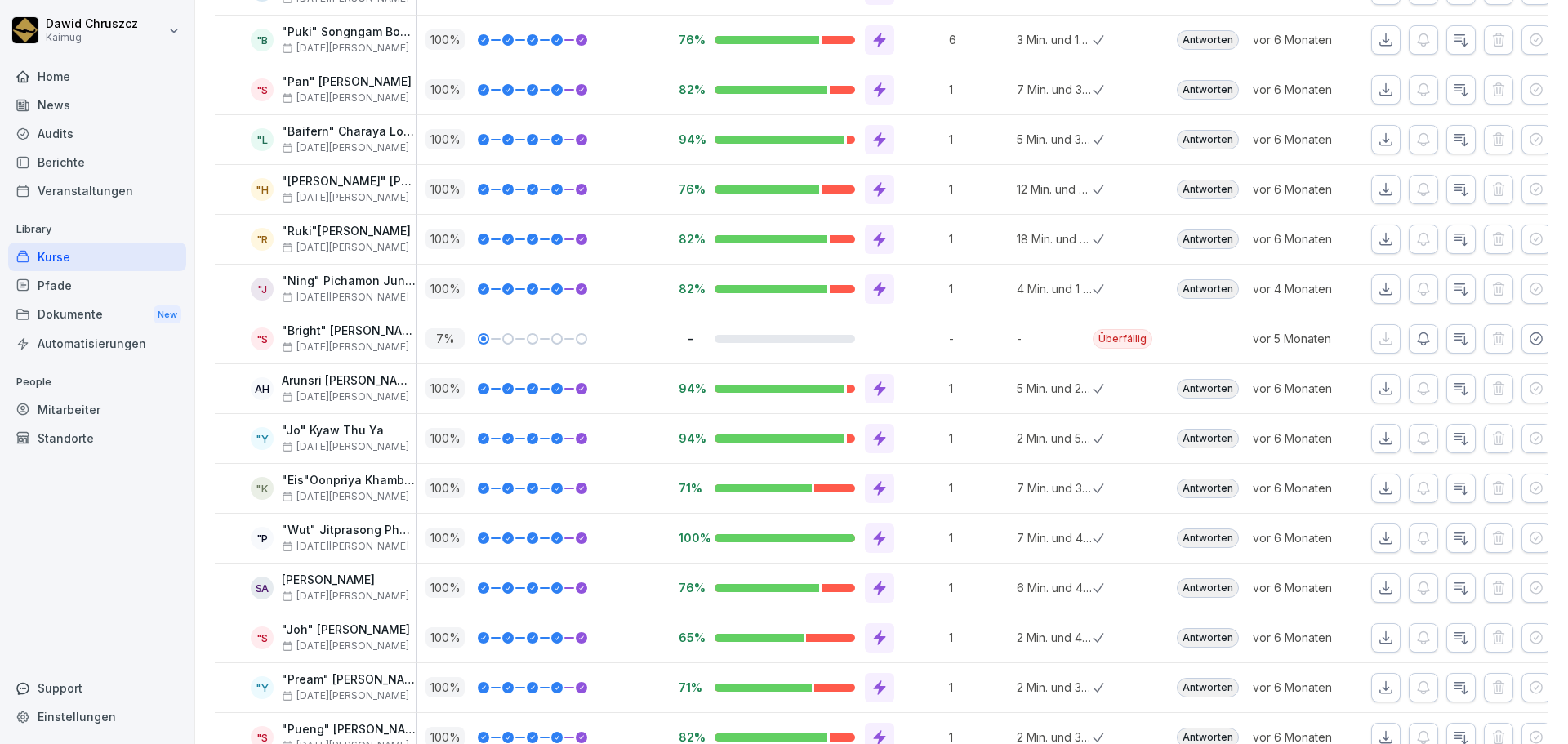
scroll to position [1471, 0]
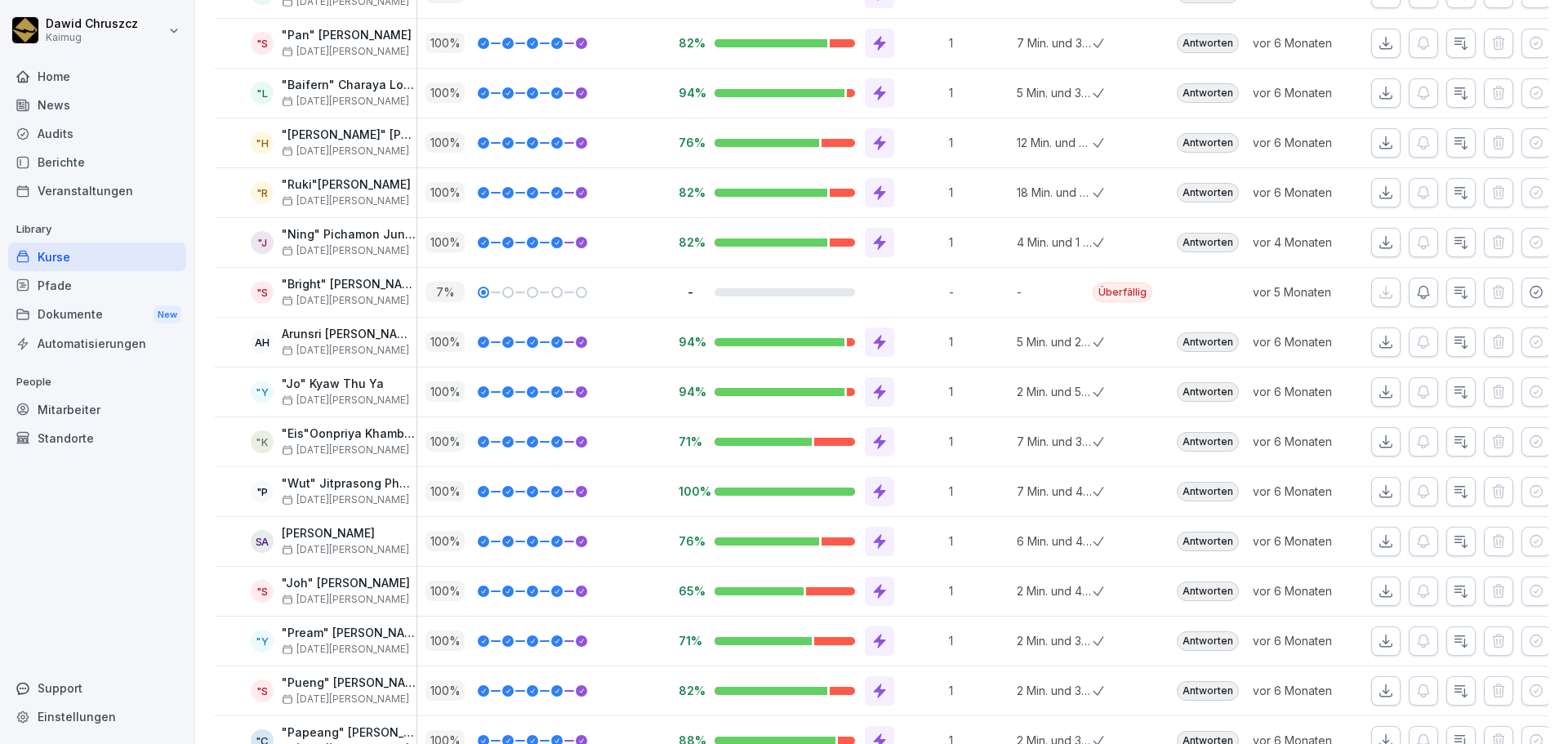
click at [306, 287] on p ""Bright" [PERSON_NAME]" at bounding box center [349, 284] width 135 height 14
click at [324, 293] on div ""Bright" [PERSON_NAME] [DATE][PERSON_NAME]. [PERSON_NAME]" at bounding box center [349, 292] width 135 height 28
drag, startPoint x: 324, startPoint y: 293, endPoint x: 302, endPoint y: 284, distance: 23.8
click at [320, 293] on div ""Bright" [PERSON_NAME] [DATE][PERSON_NAME]. [PERSON_NAME]" at bounding box center [349, 292] width 135 height 28
drag, startPoint x: 282, startPoint y: 285, endPoint x: 417, endPoint y: 283, distance: 135.0
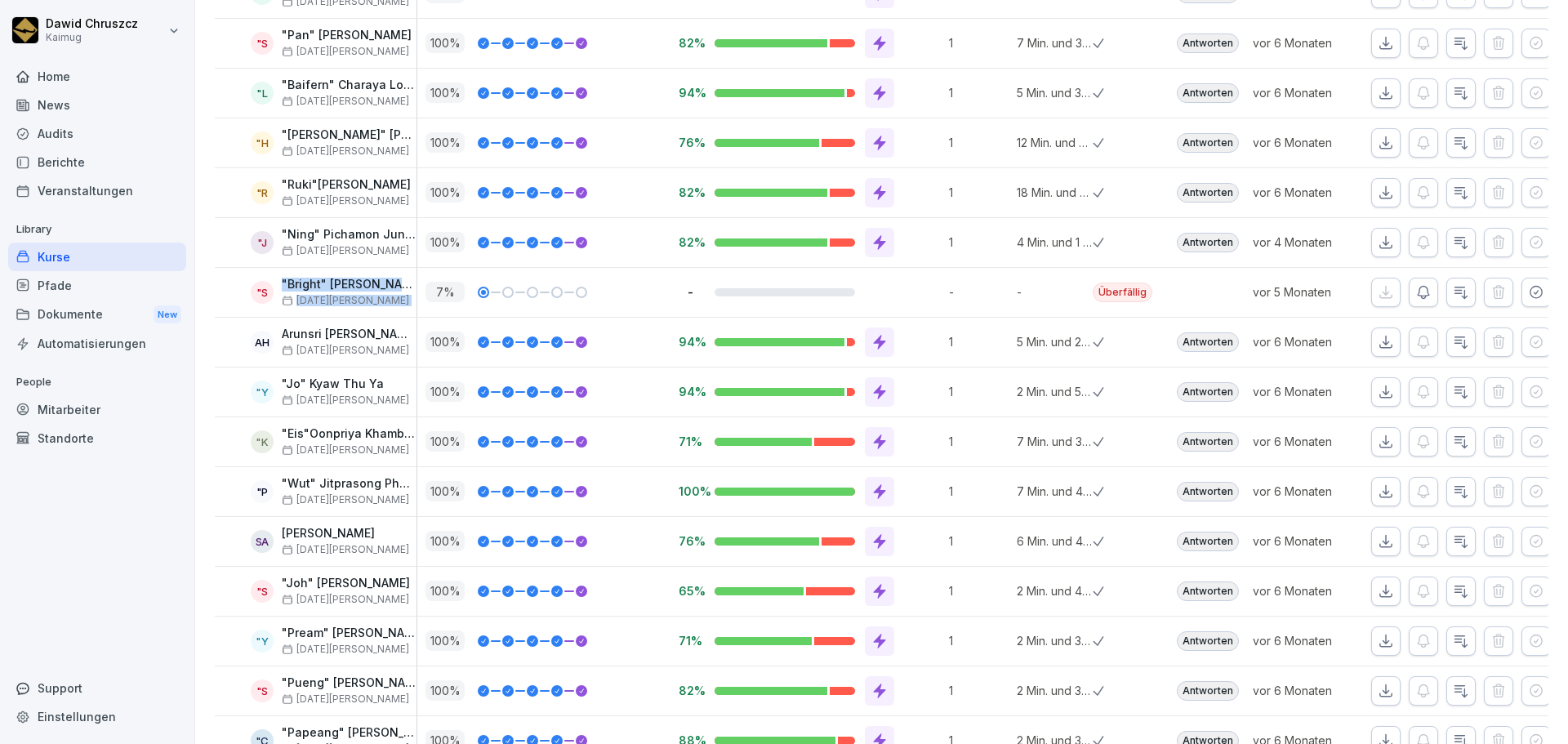
click at [417, 283] on tr ""S "Bright" [PERSON_NAME] [DATE][PERSON_NAME]. [PERSON_NAME][DATE] % - - - Über…" at bounding box center [881, 293] width 1334 height 50
click at [394, 283] on p ""Bright" [PERSON_NAME]" at bounding box center [349, 284] width 135 height 14
click at [1453, 292] on icon "button" at bounding box center [1461, 292] width 17 height 17
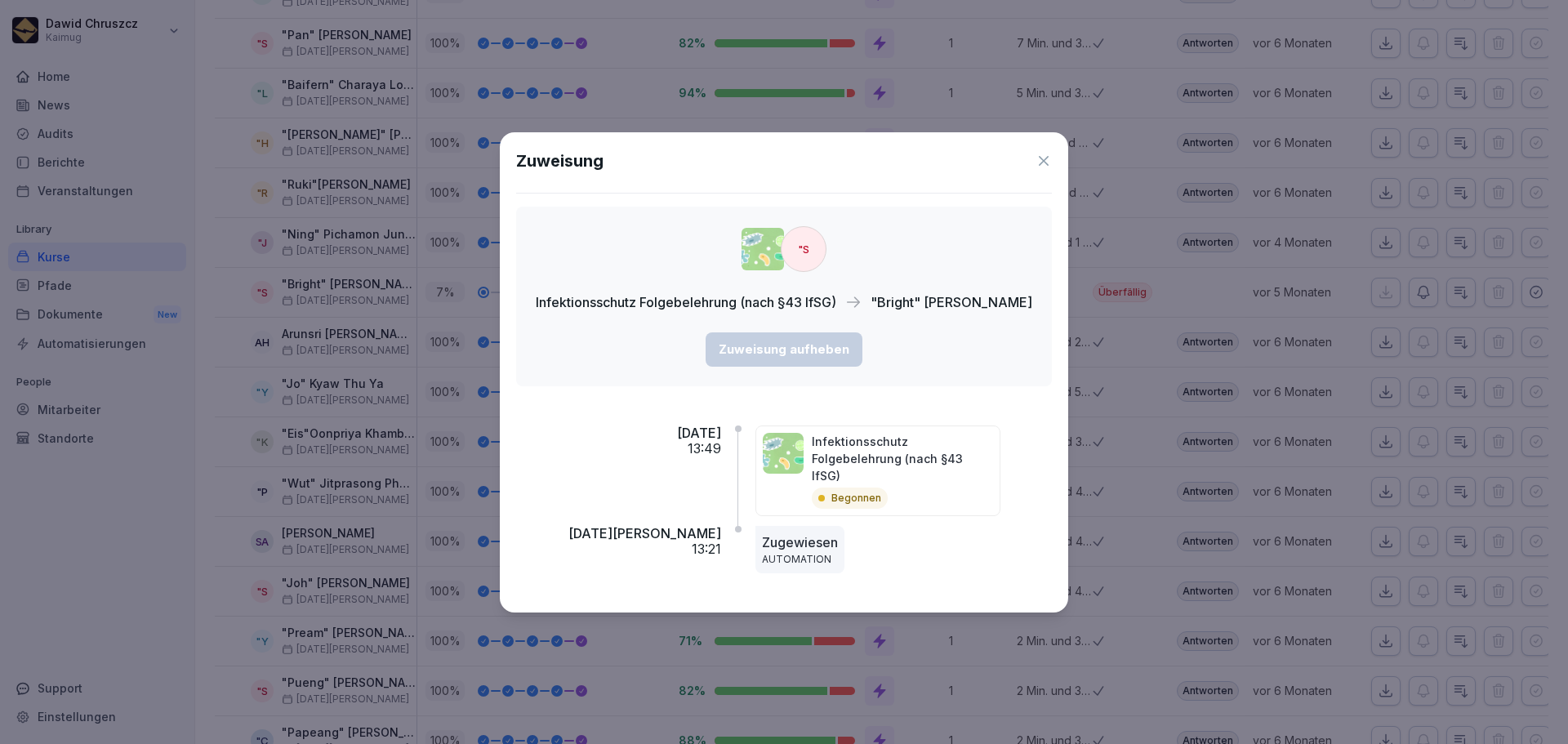
drag, startPoint x: 869, startPoint y: 308, endPoint x: 1057, endPoint y: 311, distance: 188.0
click at [1052, 311] on div ""S Infektionsschutz Folgebelehrung (nach §43 IfSG) "Bright" Khomkhai Saiyanoi Z…" at bounding box center [784, 297] width 536 height 180
drag, startPoint x: 1049, startPoint y: 169, endPoint x: 1023, endPoint y: 166, distance: 26.2
click at [1051, 169] on icon at bounding box center [1044, 161] width 17 height 17
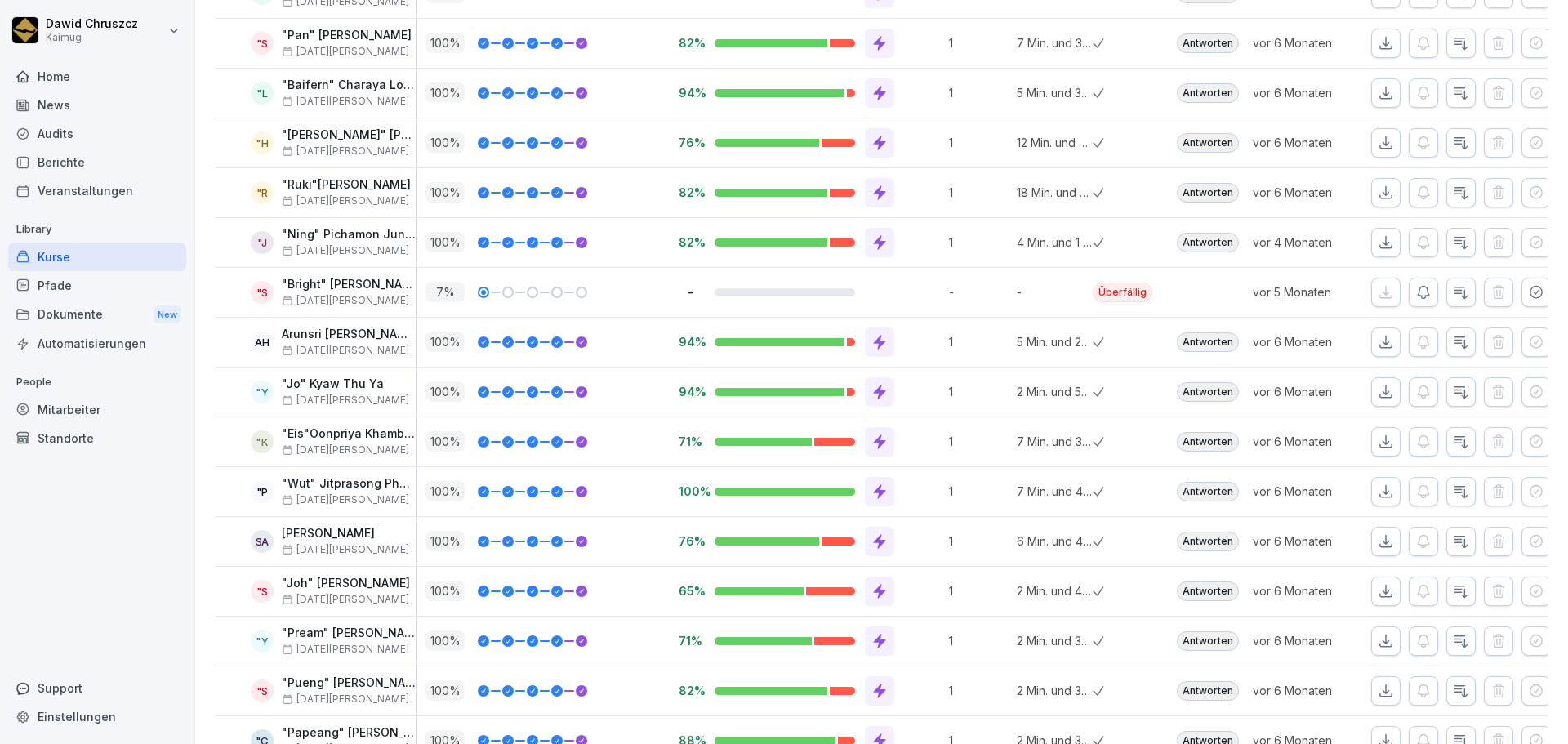
click at [265, 295] on div ""S" at bounding box center [262, 292] width 22 height 22
drag, startPoint x: 265, startPoint y: 294, endPoint x: 305, endPoint y: 283, distance: 41.5
click at [268, 294] on div ""S" at bounding box center [262, 292] width 22 height 22
click at [305, 283] on p ""Bright" [PERSON_NAME]" at bounding box center [349, 284] width 135 height 14
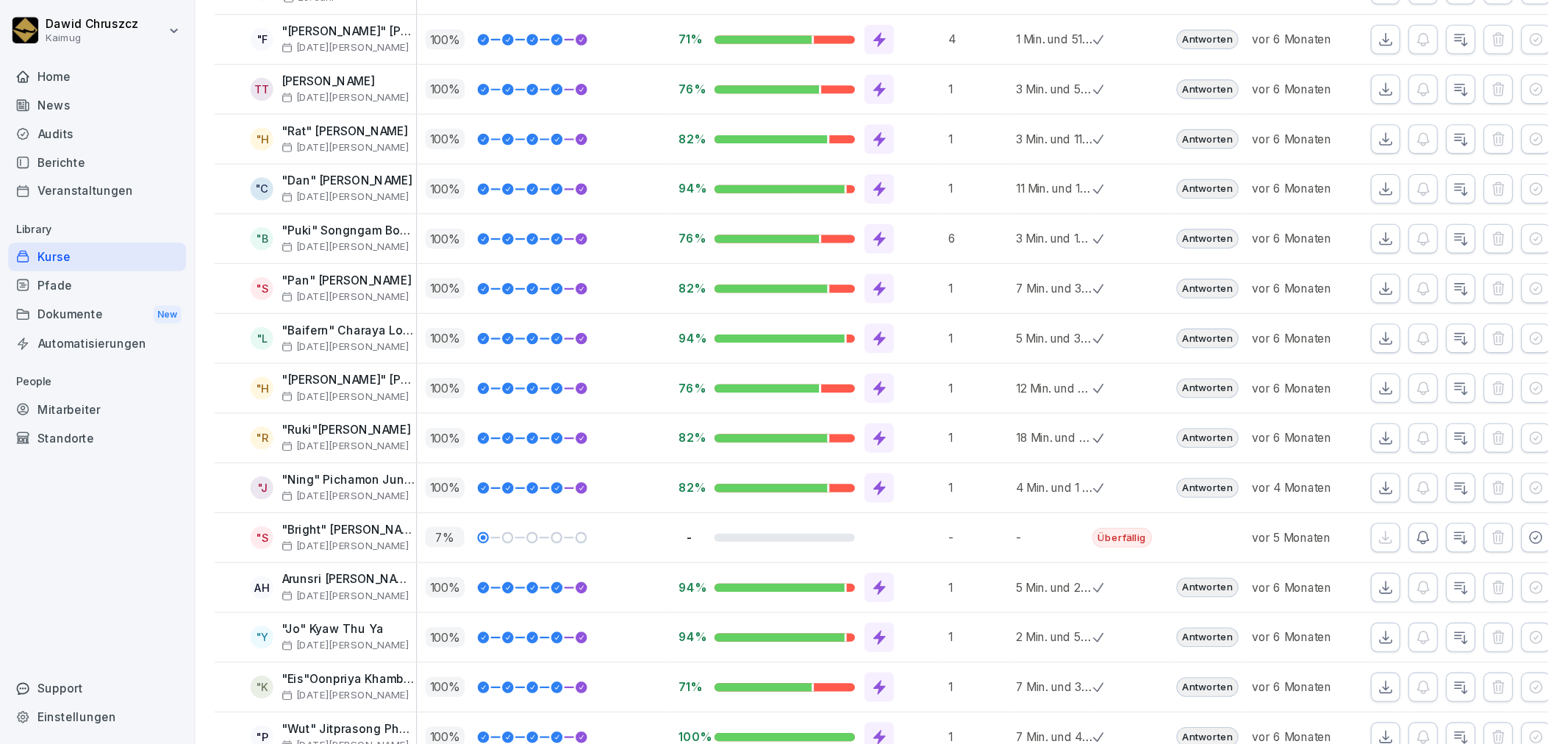
scroll to position [1102, 0]
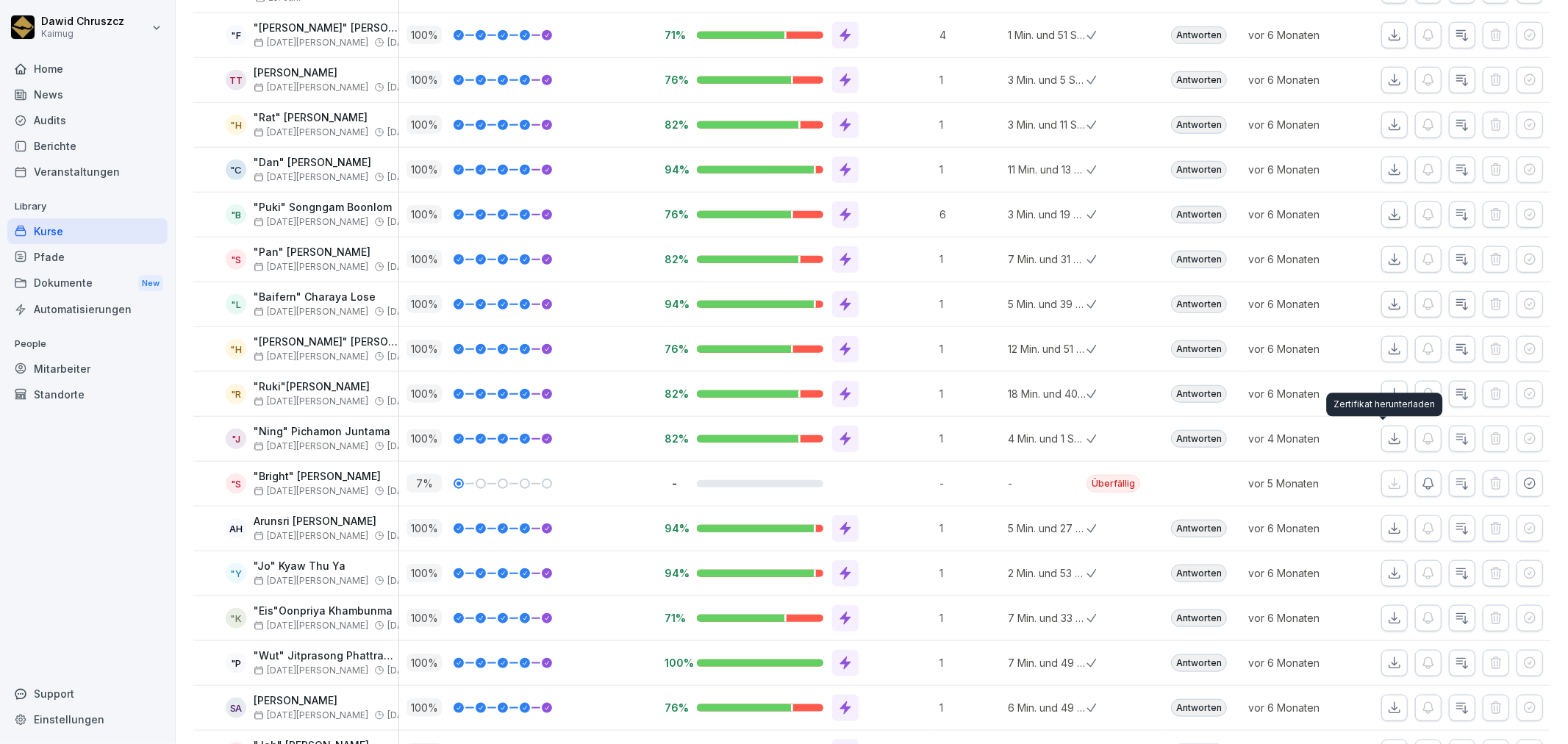
click at [1381, 430] on button "button" at bounding box center [1394, 439] width 26 height 26
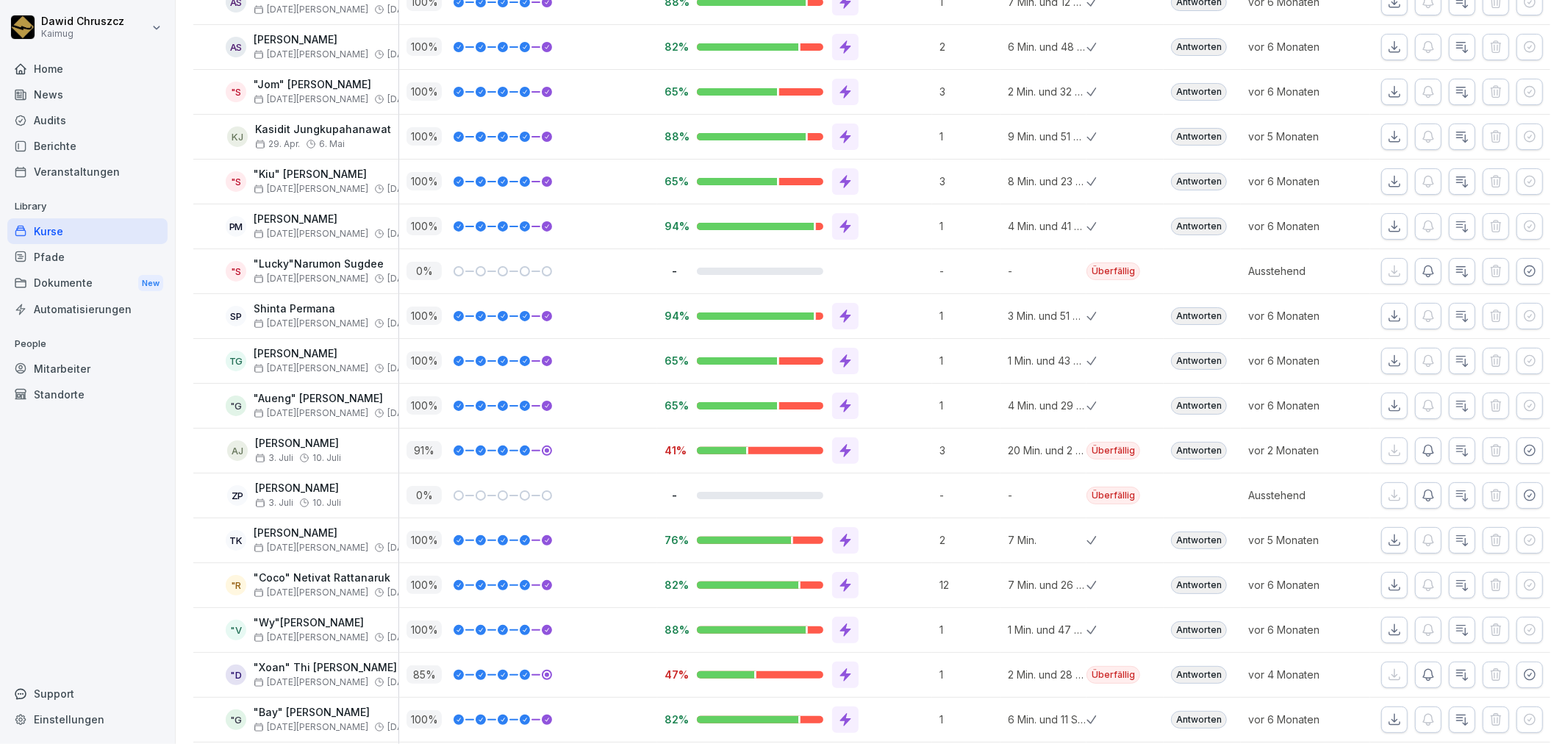
scroll to position [4861, 0]
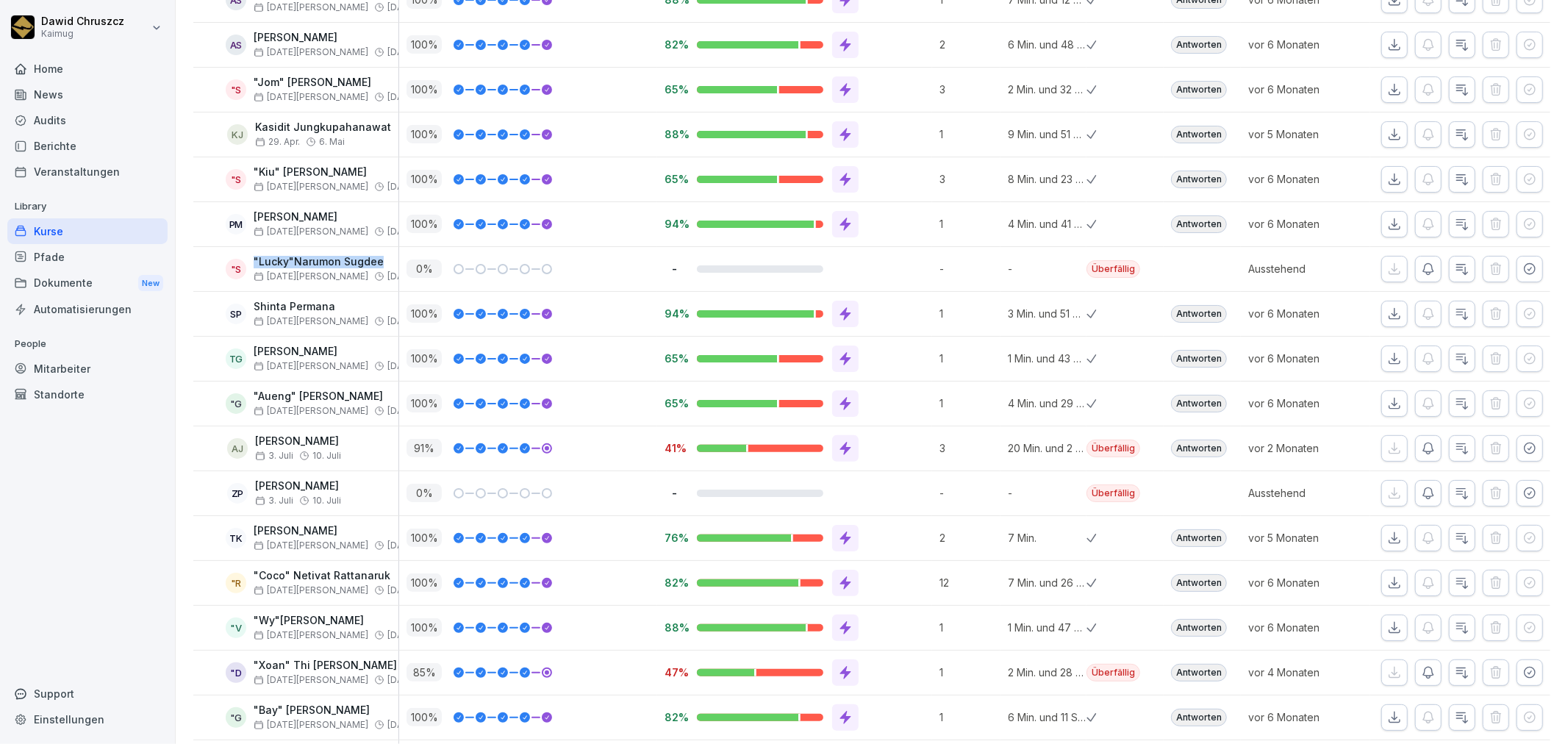
drag, startPoint x: 381, startPoint y: 270, endPoint x: 253, endPoint y: 270, distance: 128.0
click at [253, 270] on div ""S "Lucky"Narumon Sugdee [DATE][PERSON_NAME]. [PERSON_NAME]" at bounding box center [300, 268] width 198 height 26
copy p ""Lucky"Narumon Sugdee"
click at [402, 304] on div "100 %" at bounding box center [528, 314] width 258 height 44
drag, startPoint x: 353, startPoint y: 268, endPoint x: 253, endPoint y: 266, distance: 100.0
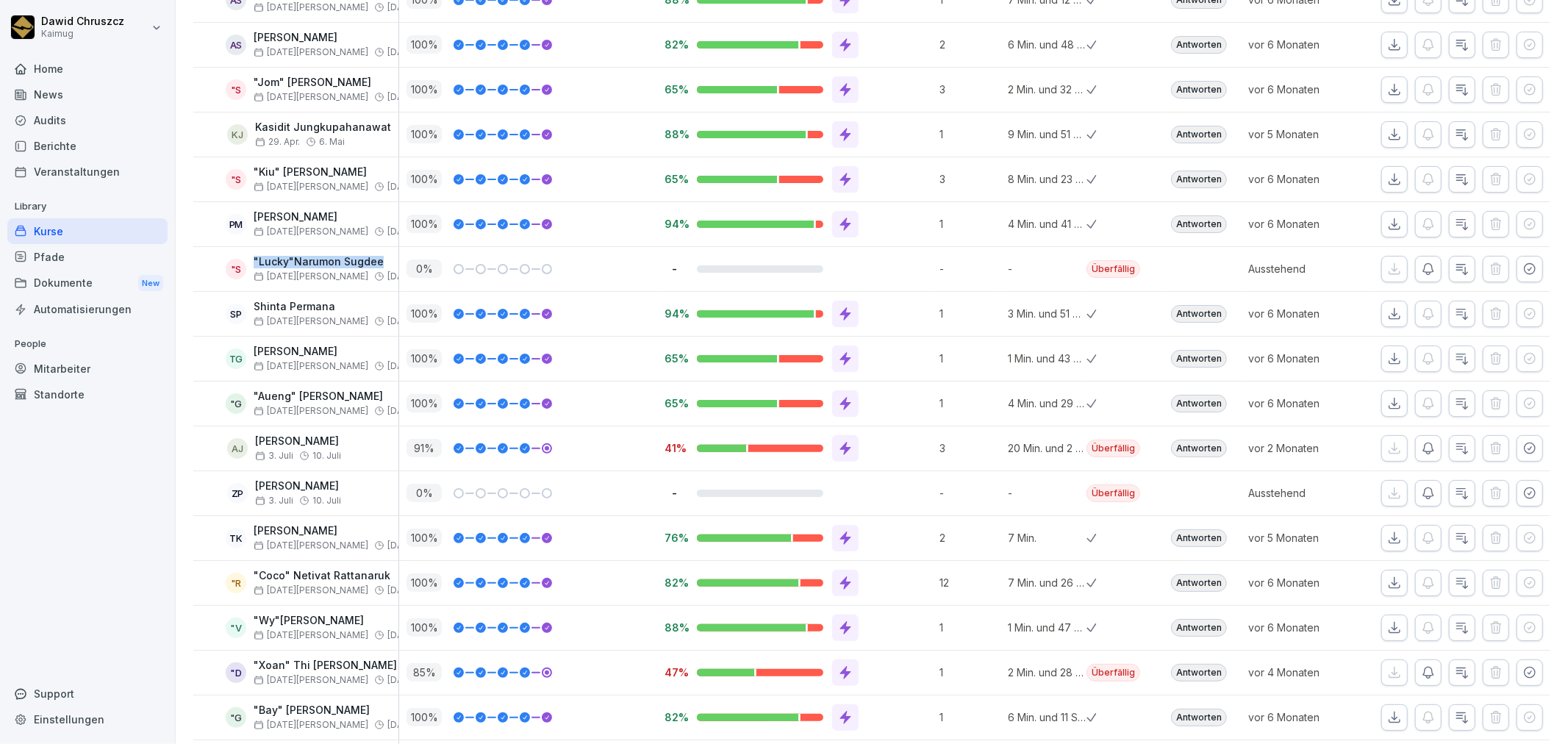
click at [253, 266] on div ""S "Lucky"Narumon Sugdee [DATE][PERSON_NAME]. [PERSON_NAME]" at bounding box center [300, 268] width 198 height 26
copy p ""Lucky"Narumon Sugdee"
click at [64, 368] on div "Mitarbeiter" at bounding box center [88, 368] width 160 height 26
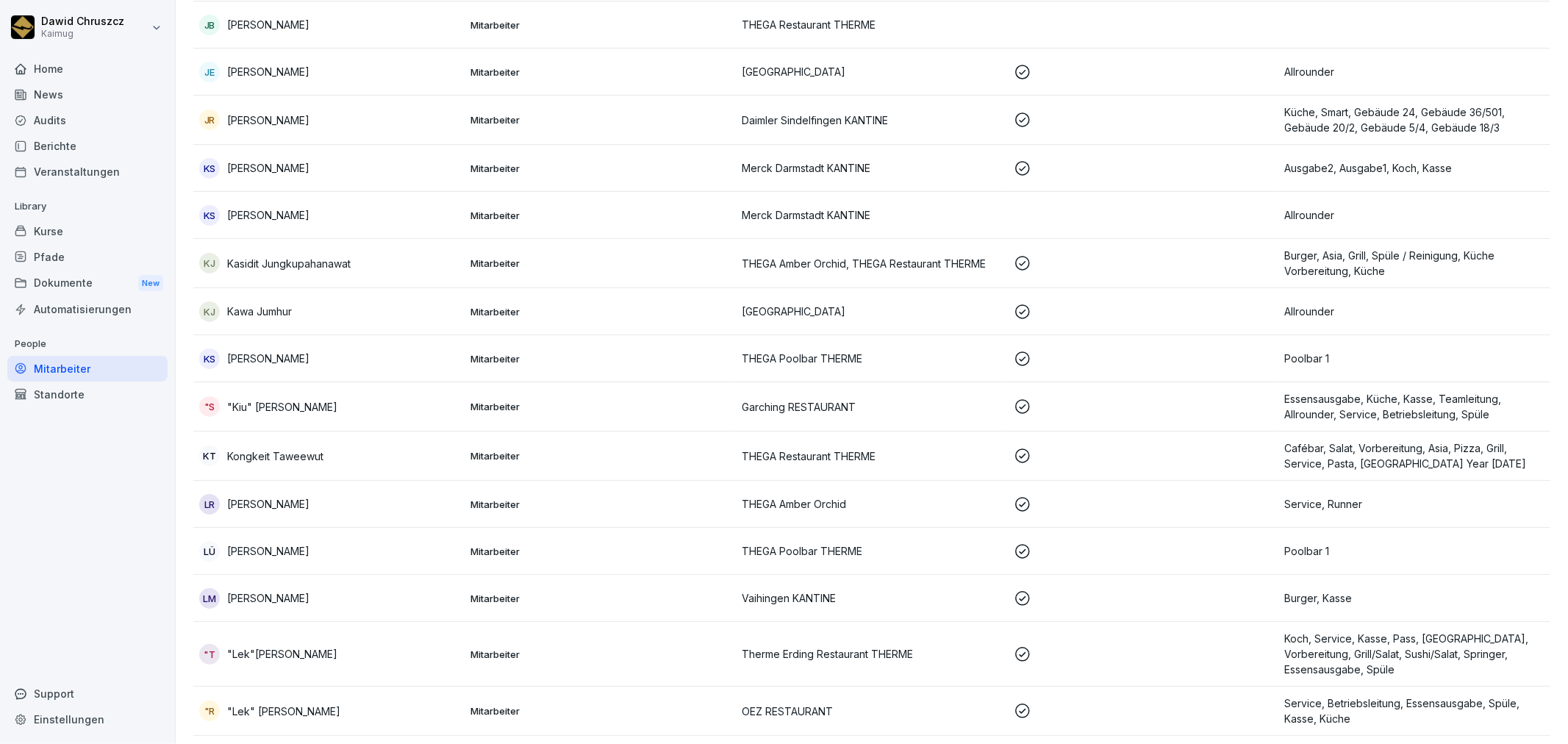
scroll to position [15, 0]
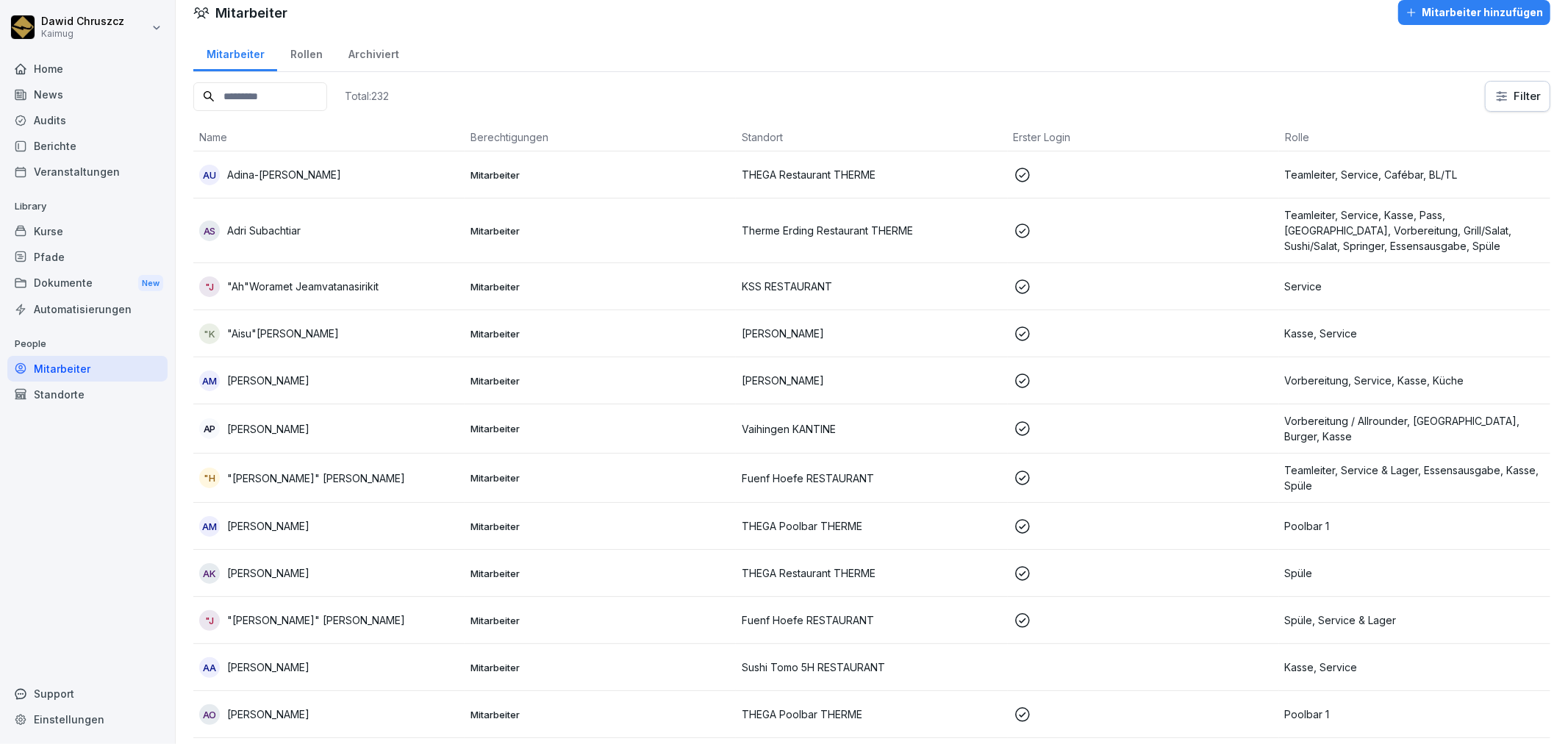
click at [248, 99] on input at bounding box center [260, 97] width 133 height 28
paste input "**********"
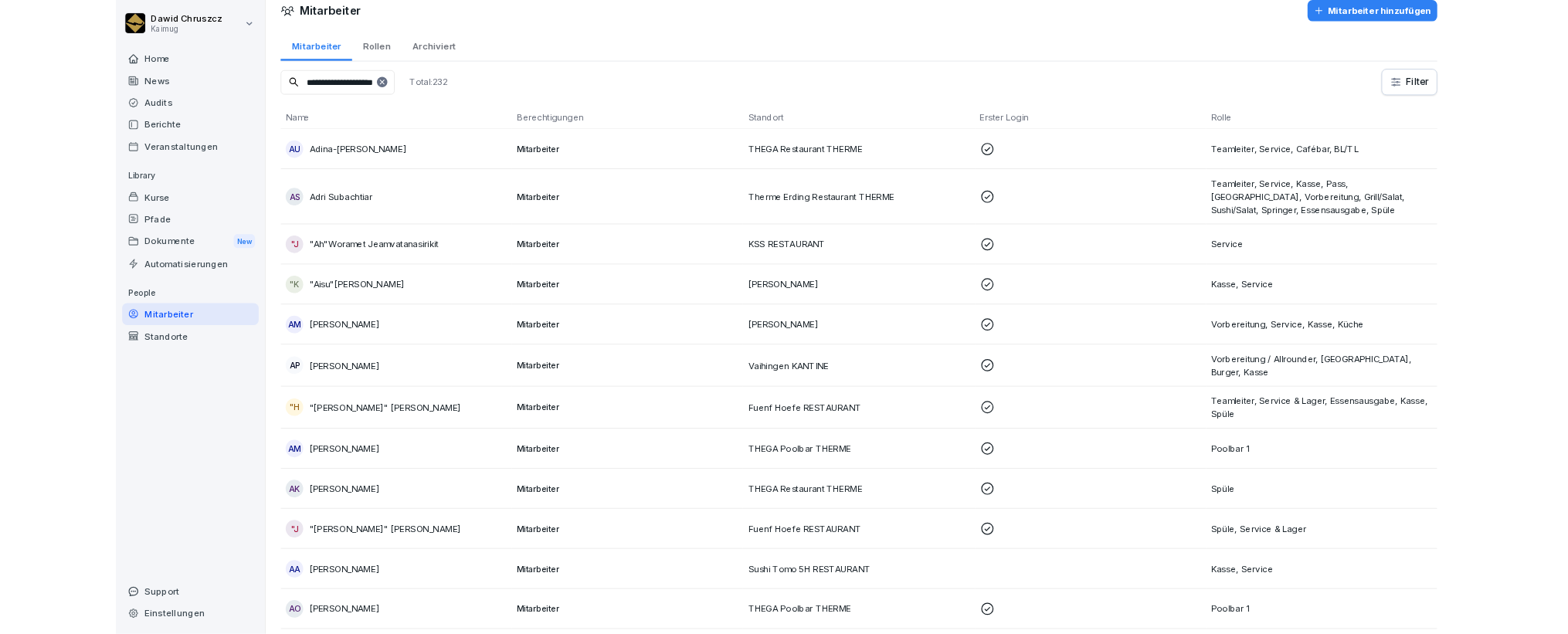
scroll to position [0, 0]
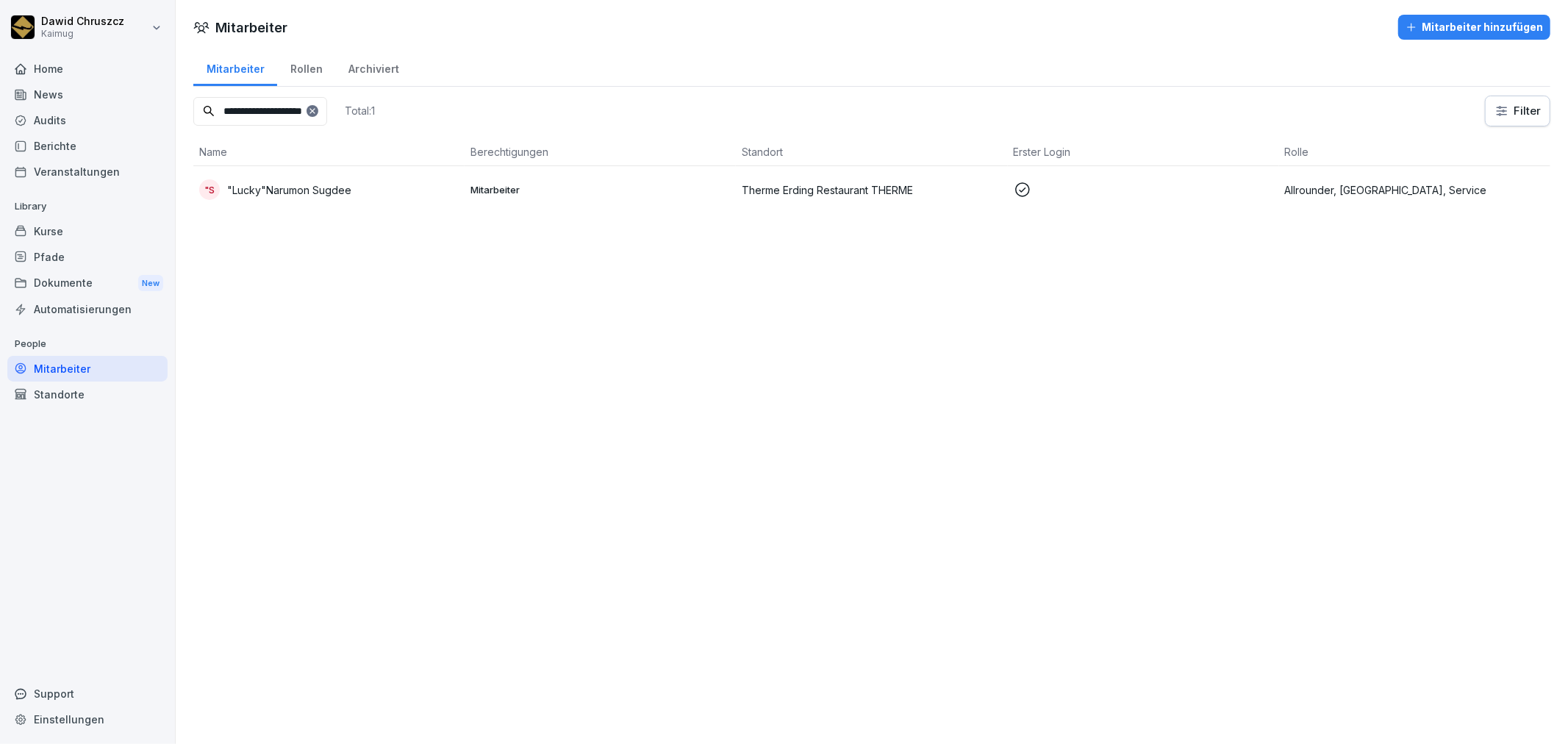
type input "**********"
click at [344, 189] on p ""Lucky"Narumon Sugdee" at bounding box center [289, 190] width 124 height 16
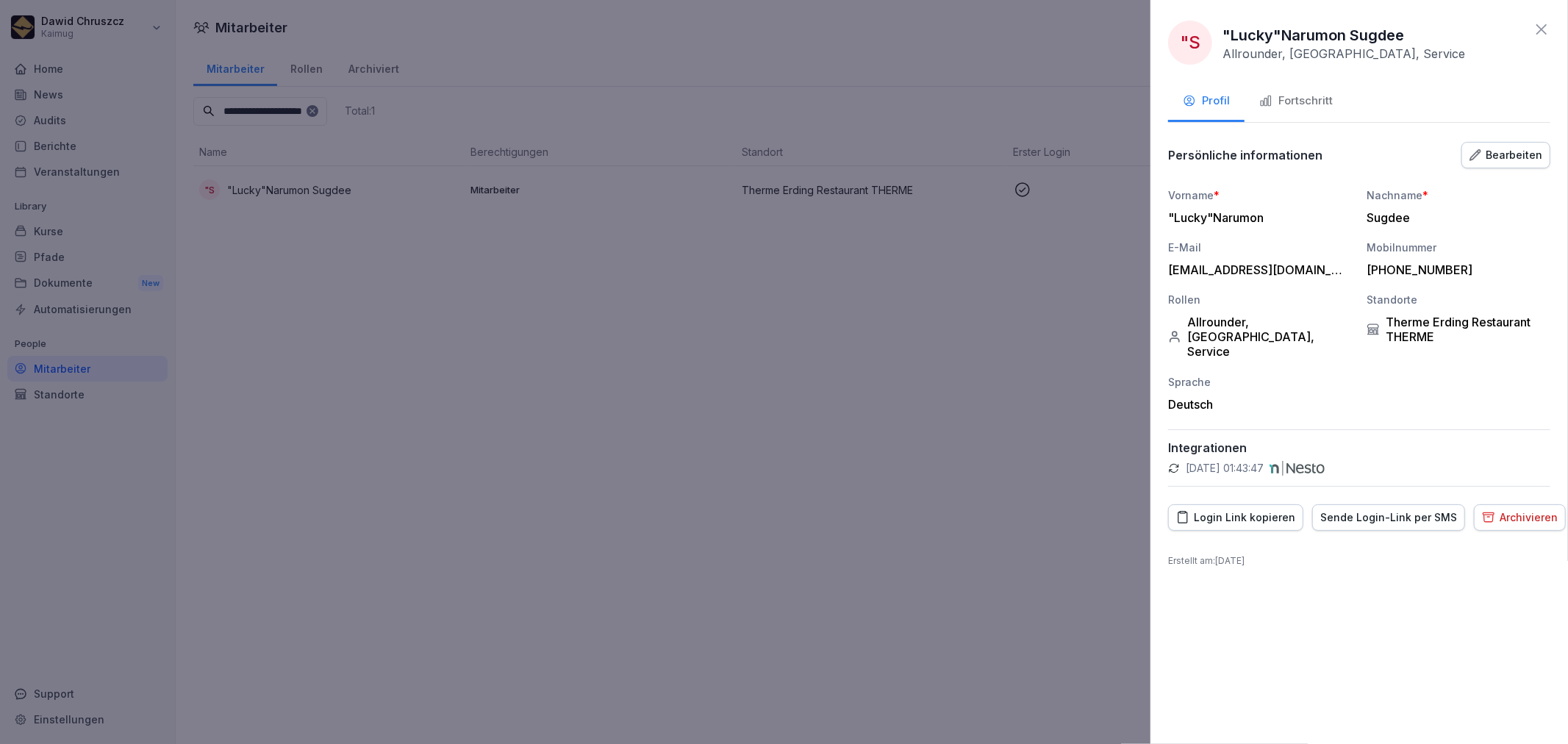
click at [1411, 31] on icon at bounding box center [1542, 29] width 18 height 18
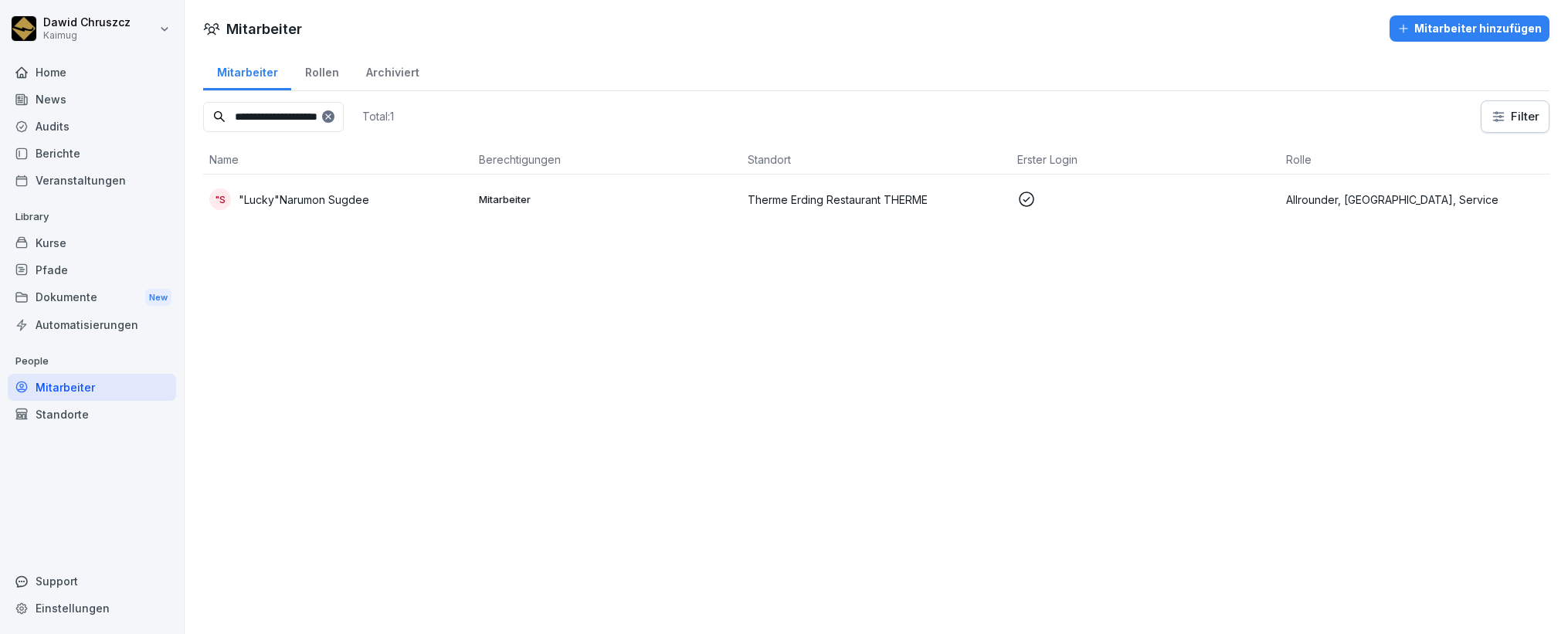
click at [621, 314] on div "**********" at bounding box center [876, 317] width 1384 height 634
drag, startPoint x: 106, startPoint y: 553, endPoint x: 124, endPoint y: 560, distance: 19.3
click at [108, 554] on div "Home News Audits Berichte Veranstaltungen Library Kurse Pfade Dokumente New Aut…" at bounding box center [92, 338] width 169 height 577
click at [331, 113] on icon at bounding box center [328, 116] width 6 height 6
